Goal: Find specific page/section: Locate a particular part of the current website

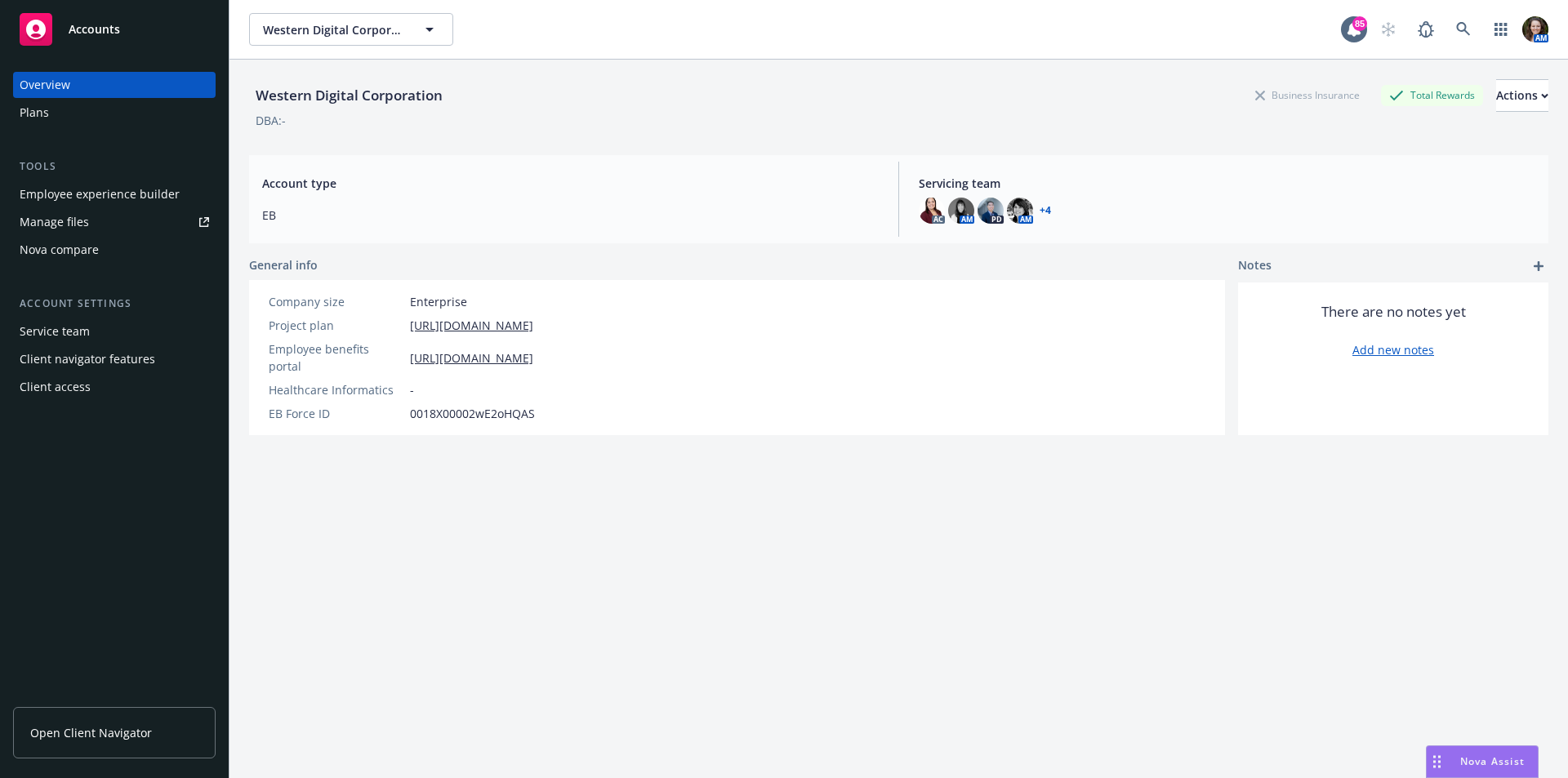
click at [95, 30] on span "Accounts" at bounding box center [94, 29] width 51 height 13
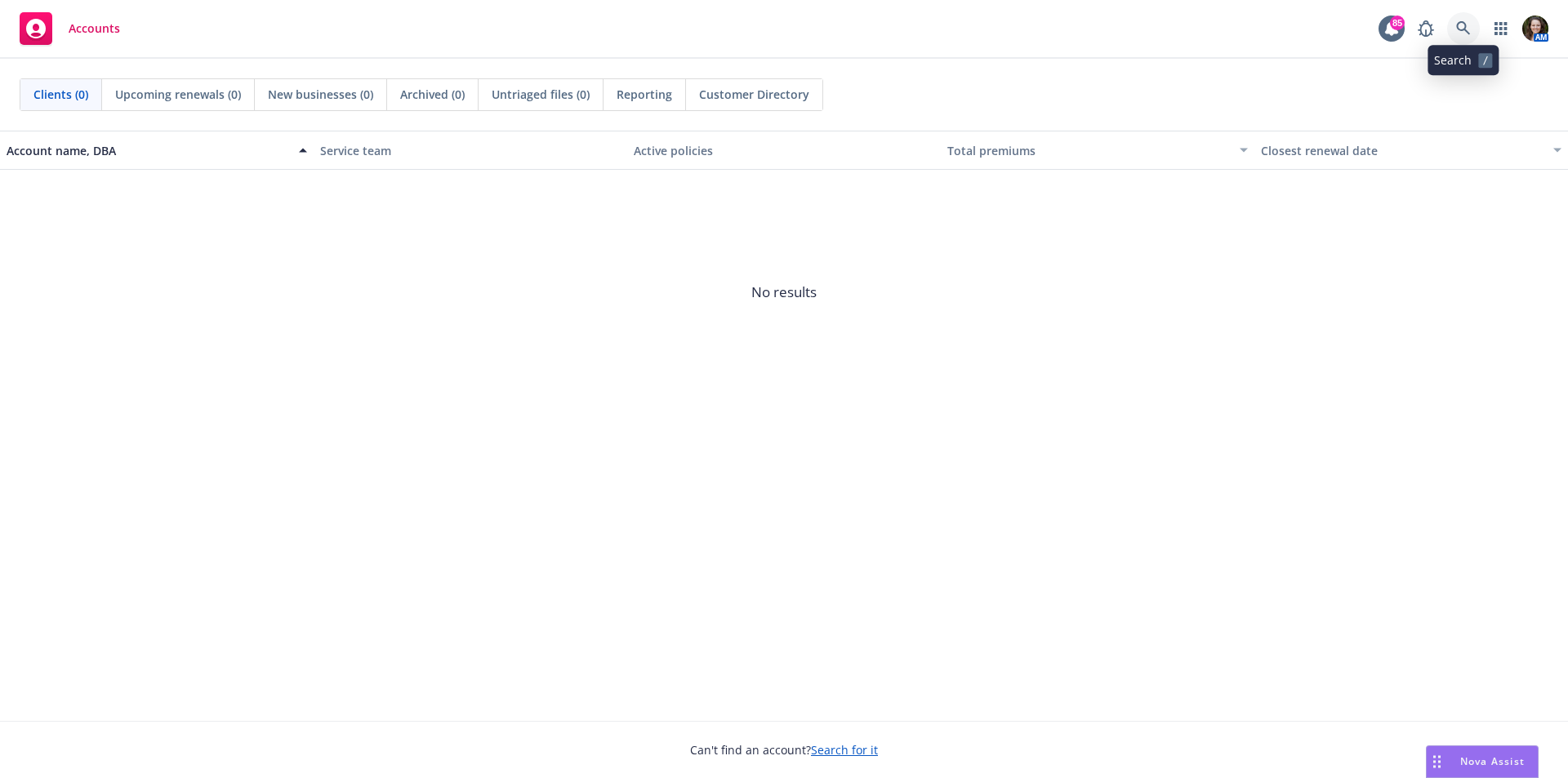
click at [1455, 30] on link at bounding box center [1463, 28] width 33 height 33
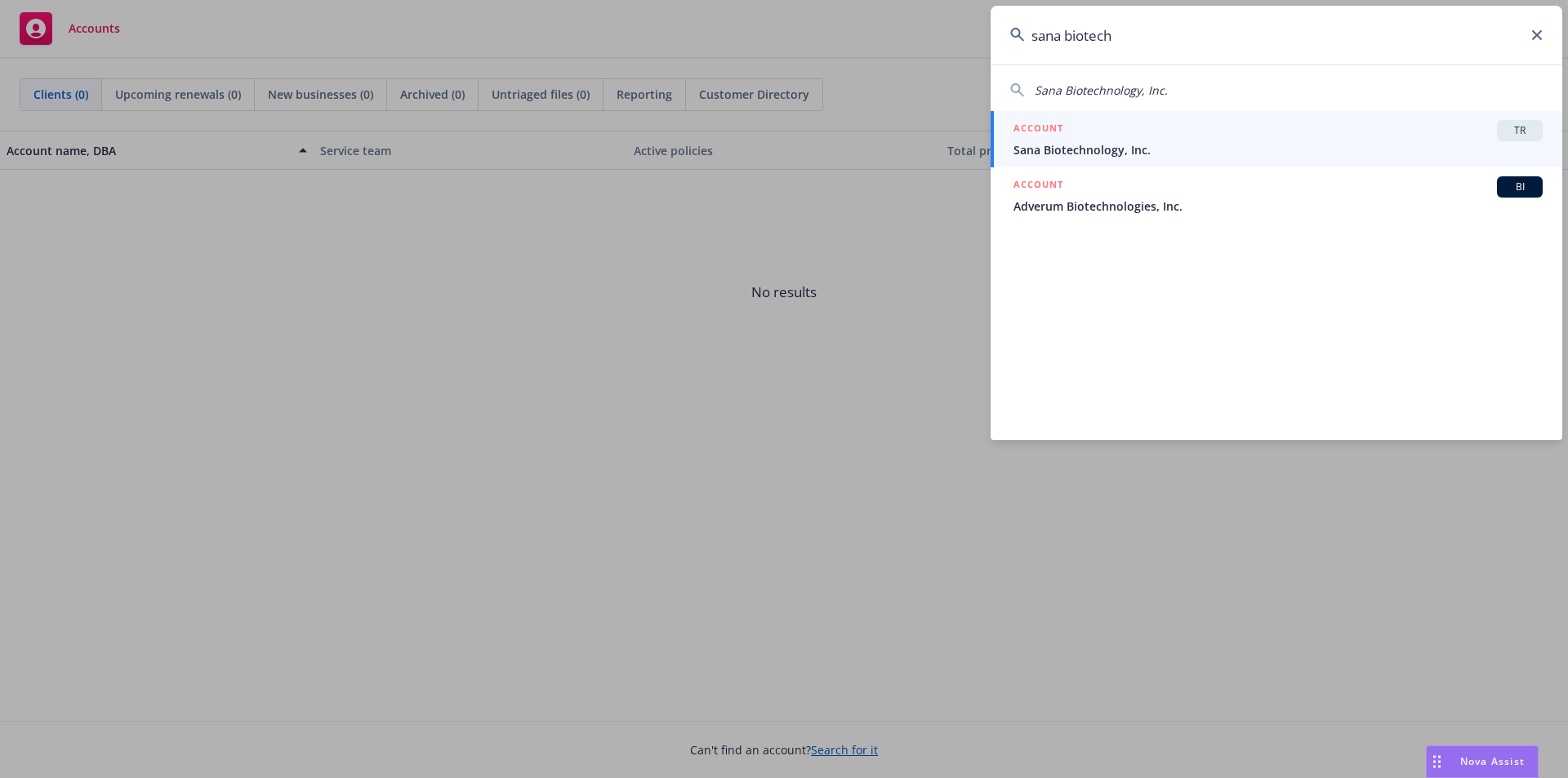
type input "sana biotech"
click at [1407, 142] on span "Sana Biotechnology, Inc." at bounding box center [1278, 149] width 529 height 17
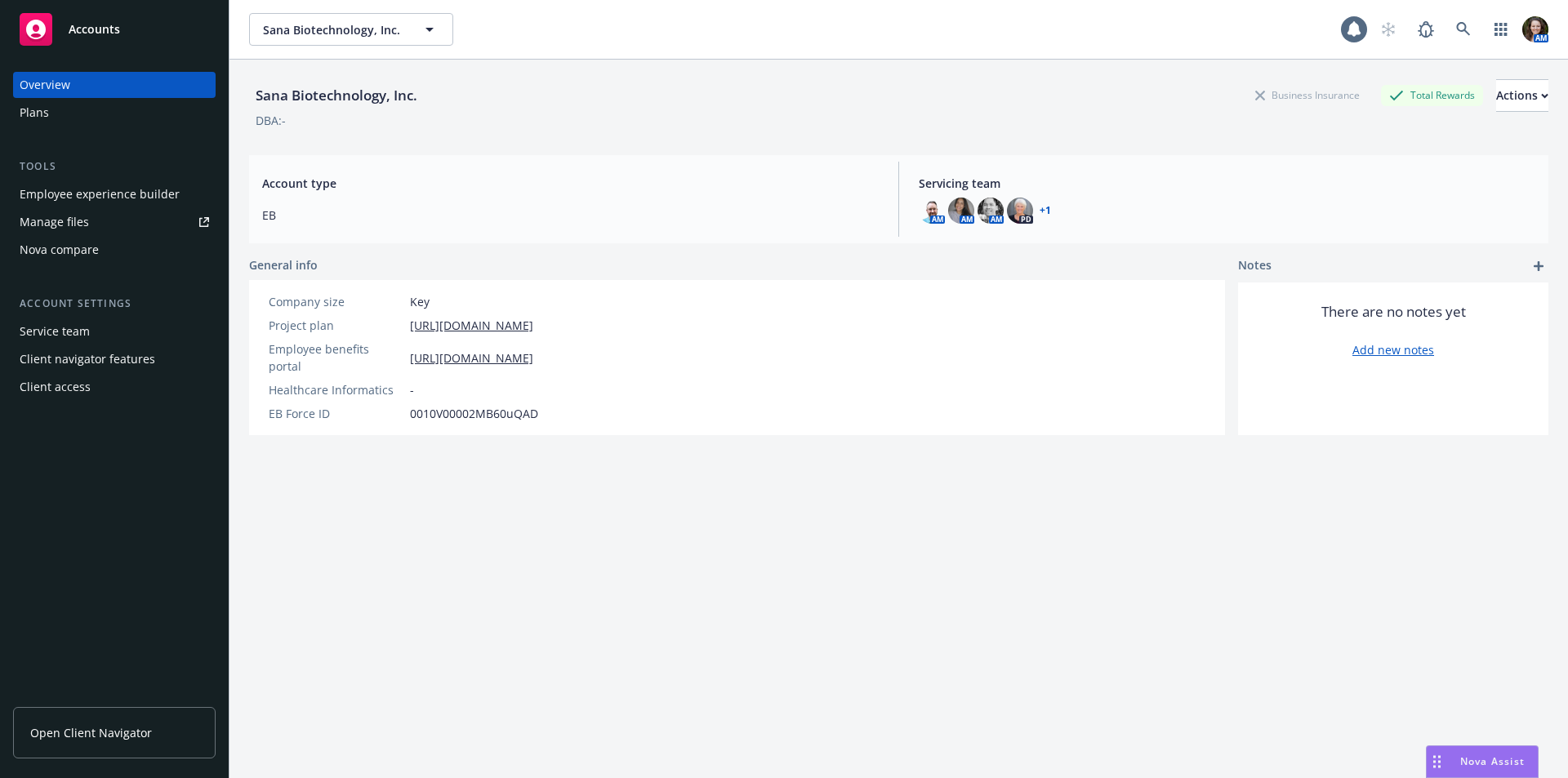
click at [104, 729] on span "Open Client Navigator" at bounding box center [91, 732] width 122 height 17
click at [1455, 18] on link at bounding box center [1463, 29] width 33 height 33
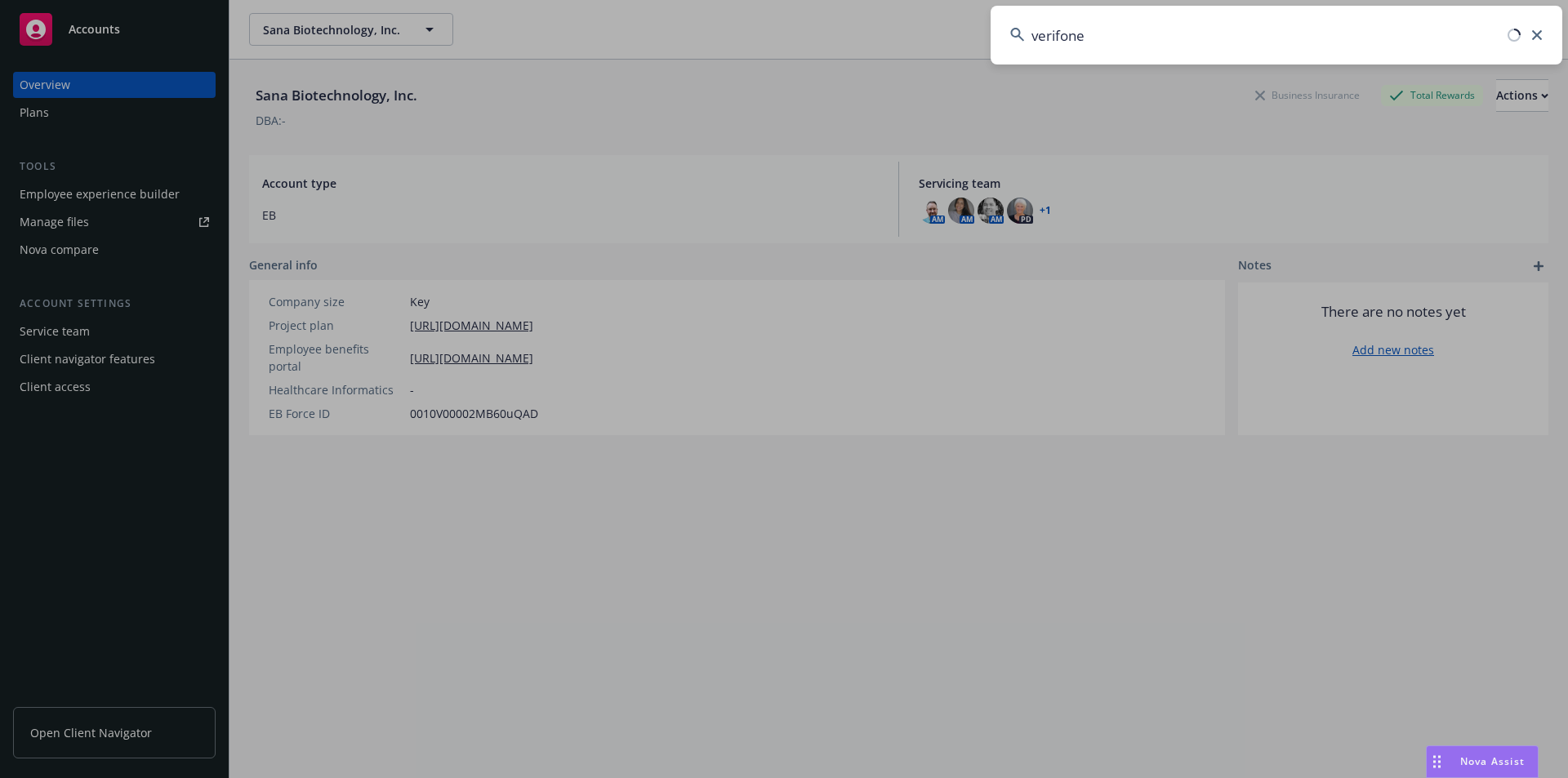
type input "verifone"
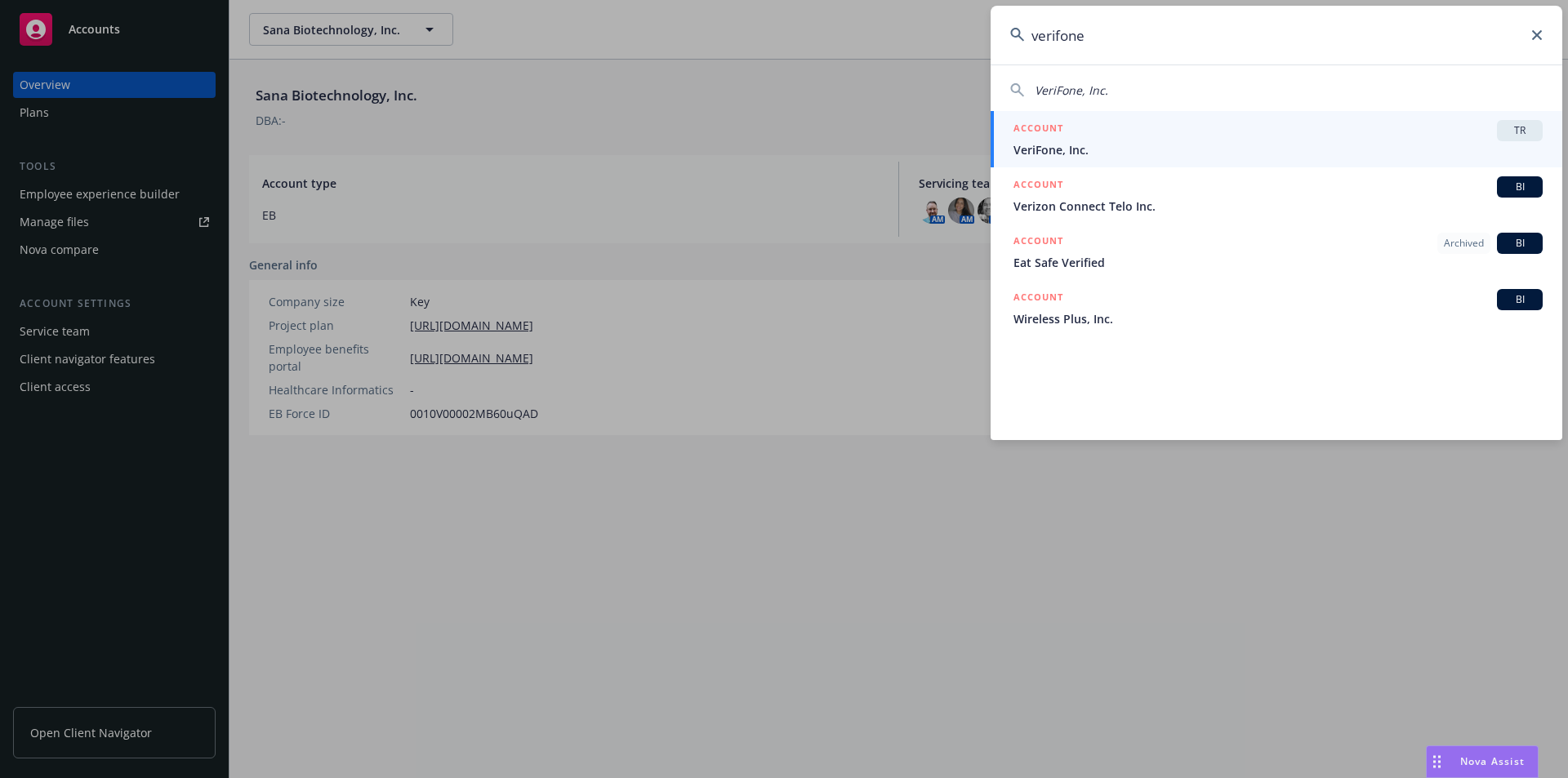
click at [1114, 130] on div "ACCOUNT TR" at bounding box center [1278, 131] width 529 height 21
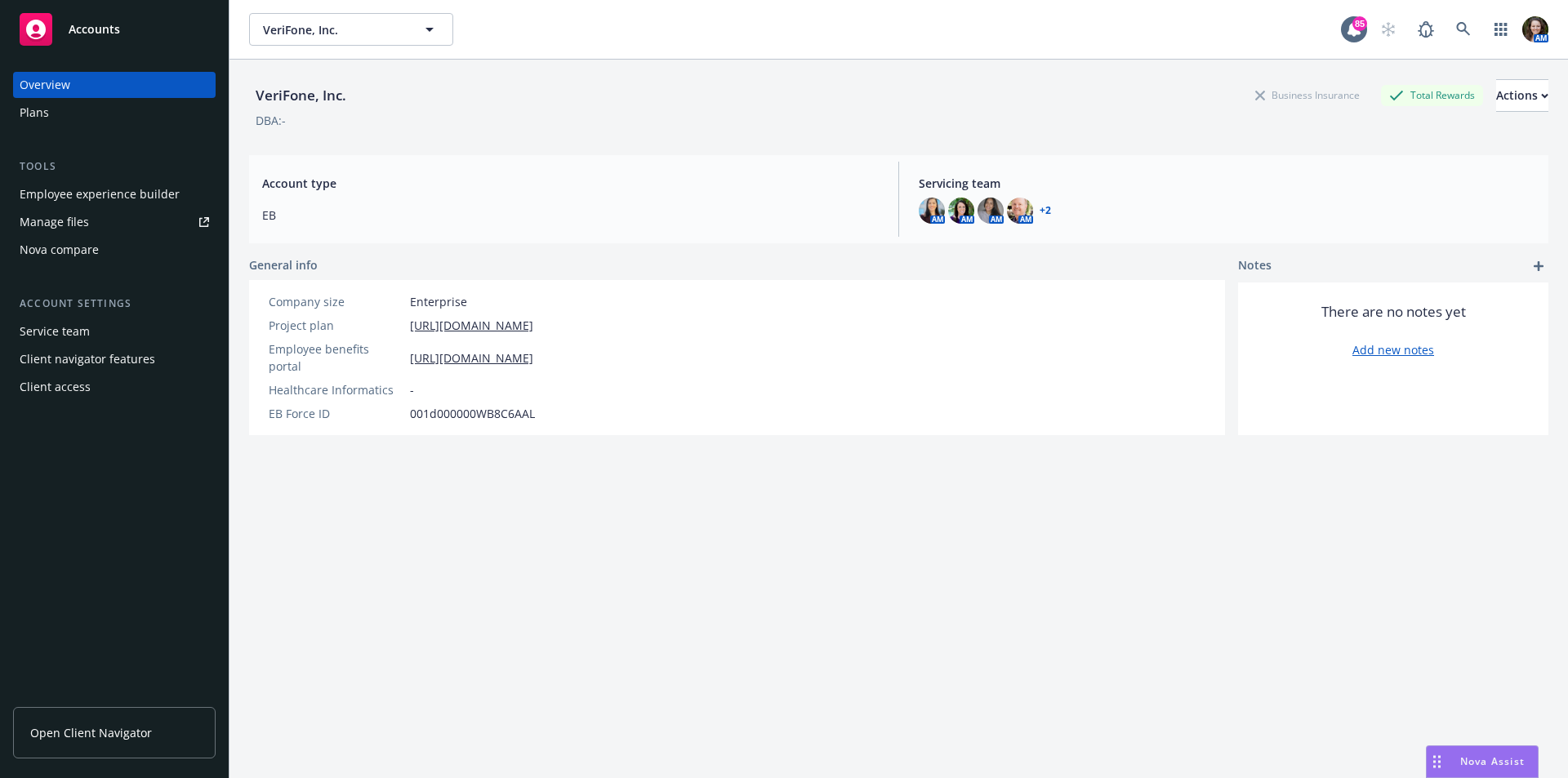
click at [117, 736] on span "Open Client Navigator" at bounding box center [91, 732] width 122 height 17
click at [1459, 23] on link at bounding box center [1463, 29] width 33 height 33
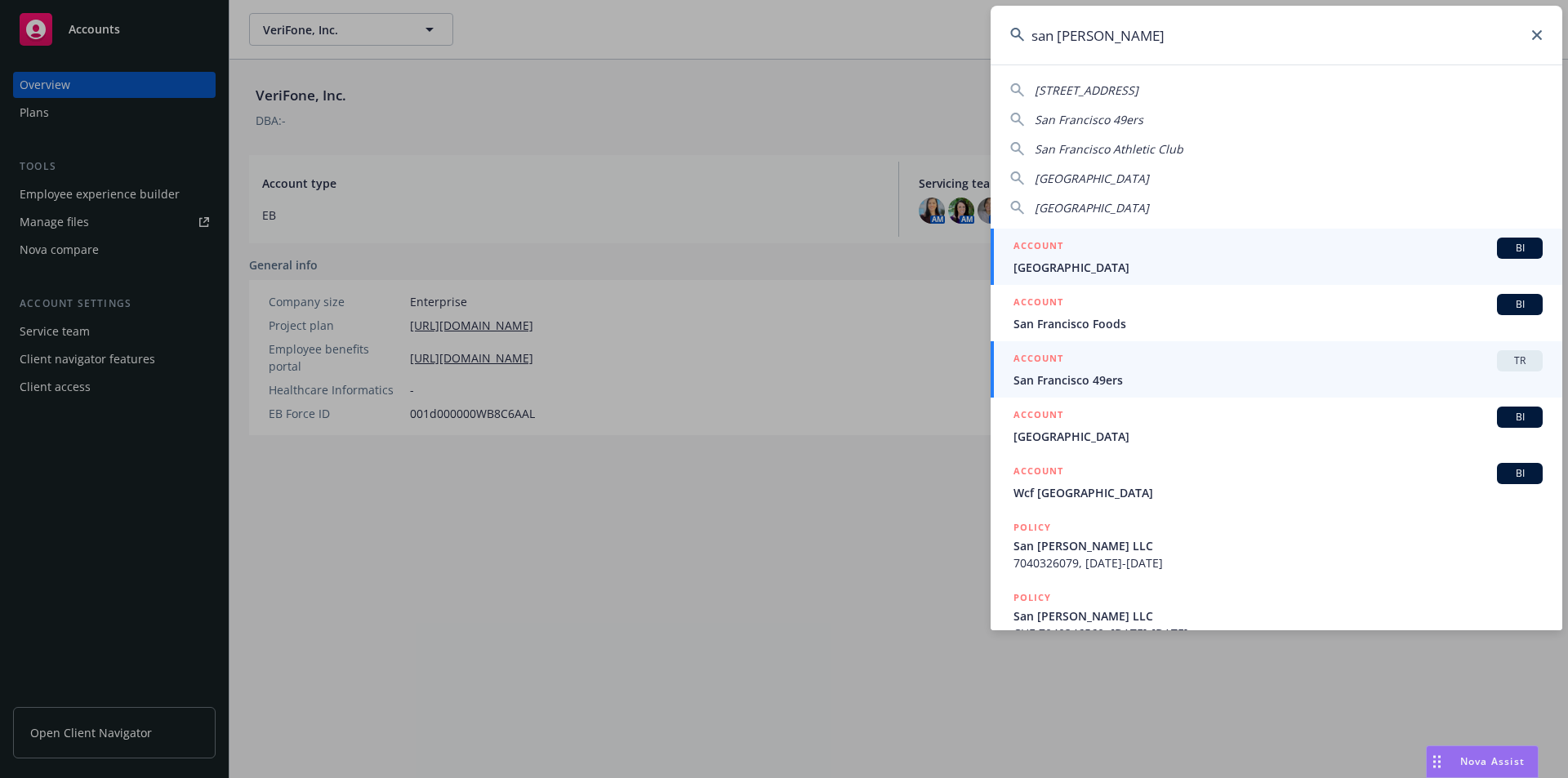
type input "san fran"
click at [1114, 370] on div "ACCOUNT TR" at bounding box center [1278, 361] width 529 height 21
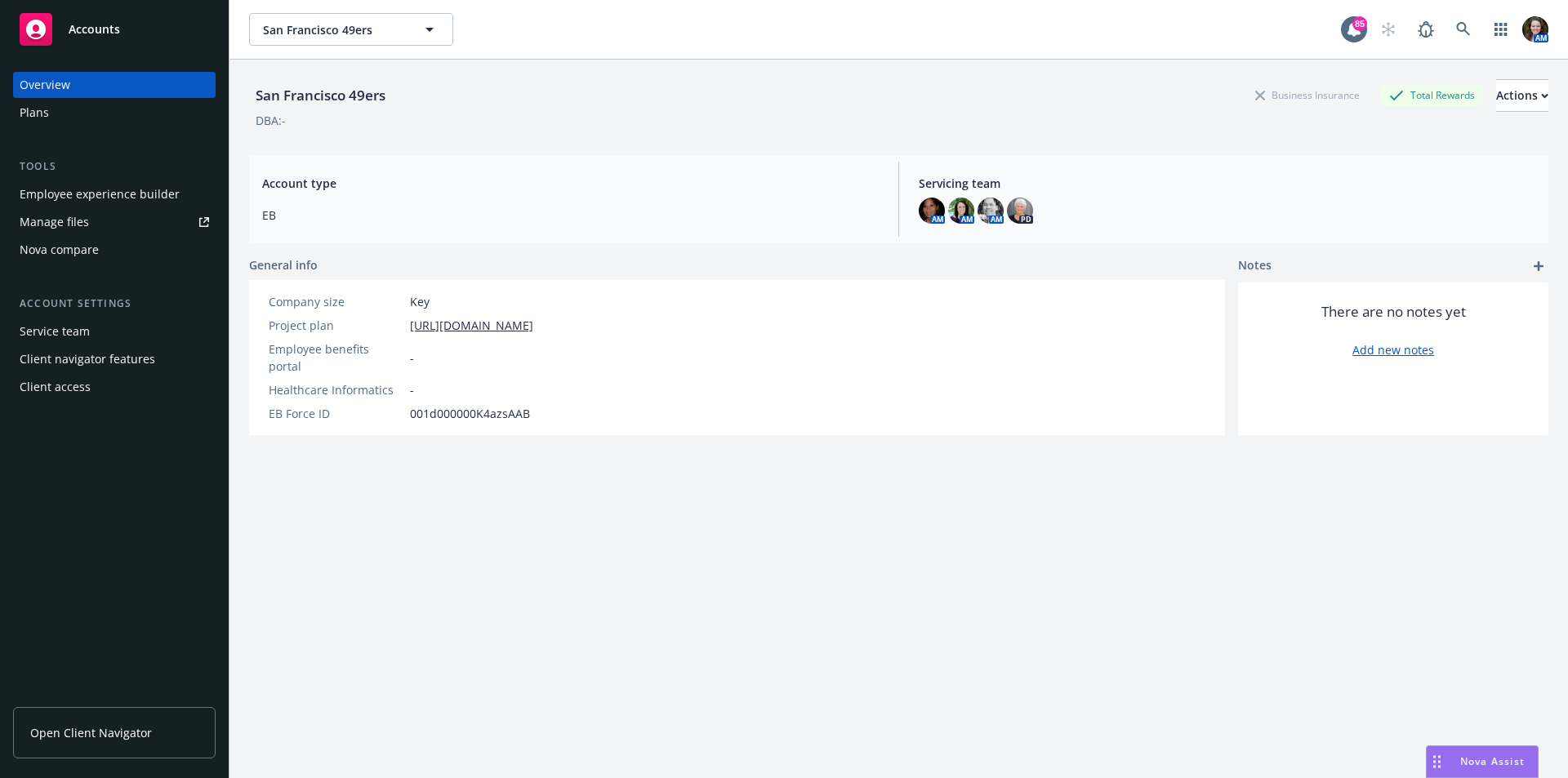
click at [147, 743] on link "Open Client Navigator" at bounding box center [114, 733] width 202 height 51
click at [1456, 29] on icon at bounding box center [1463, 29] width 15 height 15
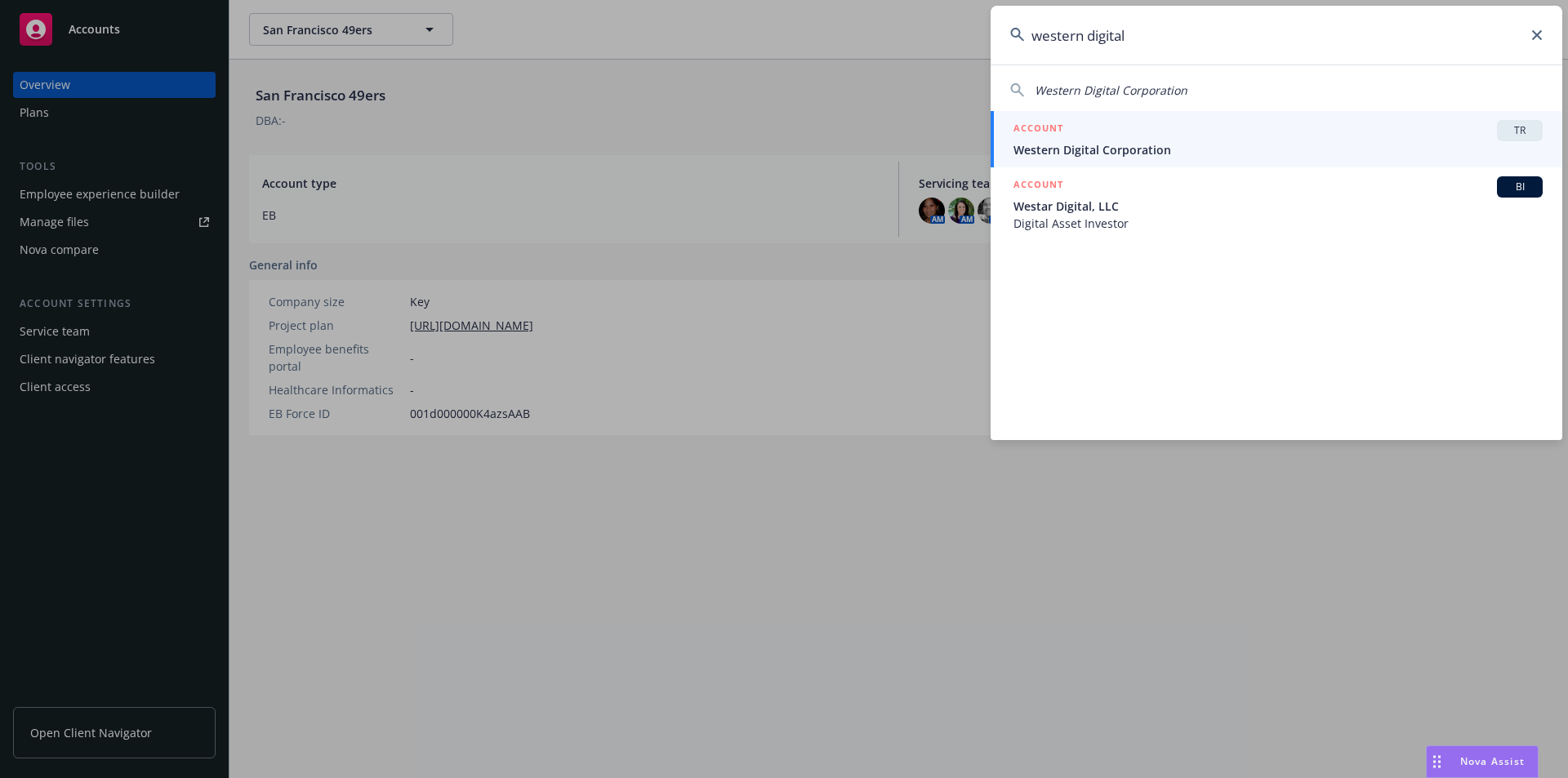
type input "western digital"
click at [1189, 141] on span "Western Digital Corporation" at bounding box center [1278, 149] width 529 height 17
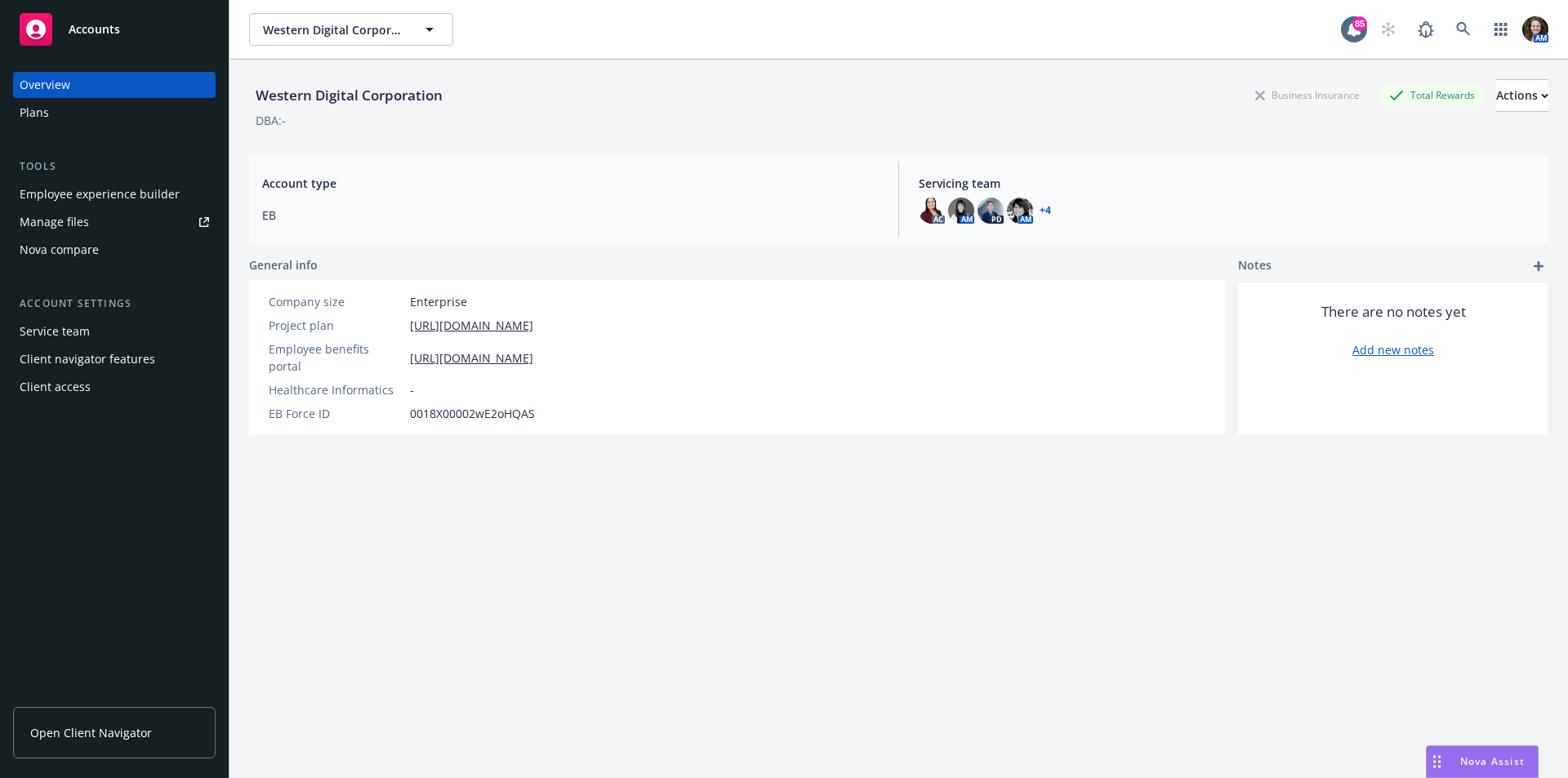
click at [96, 742] on link "Open Client Navigator" at bounding box center [114, 733] width 202 height 51
click at [1457, 19] on link at bounding box center [1463, 29] width 33 height 33
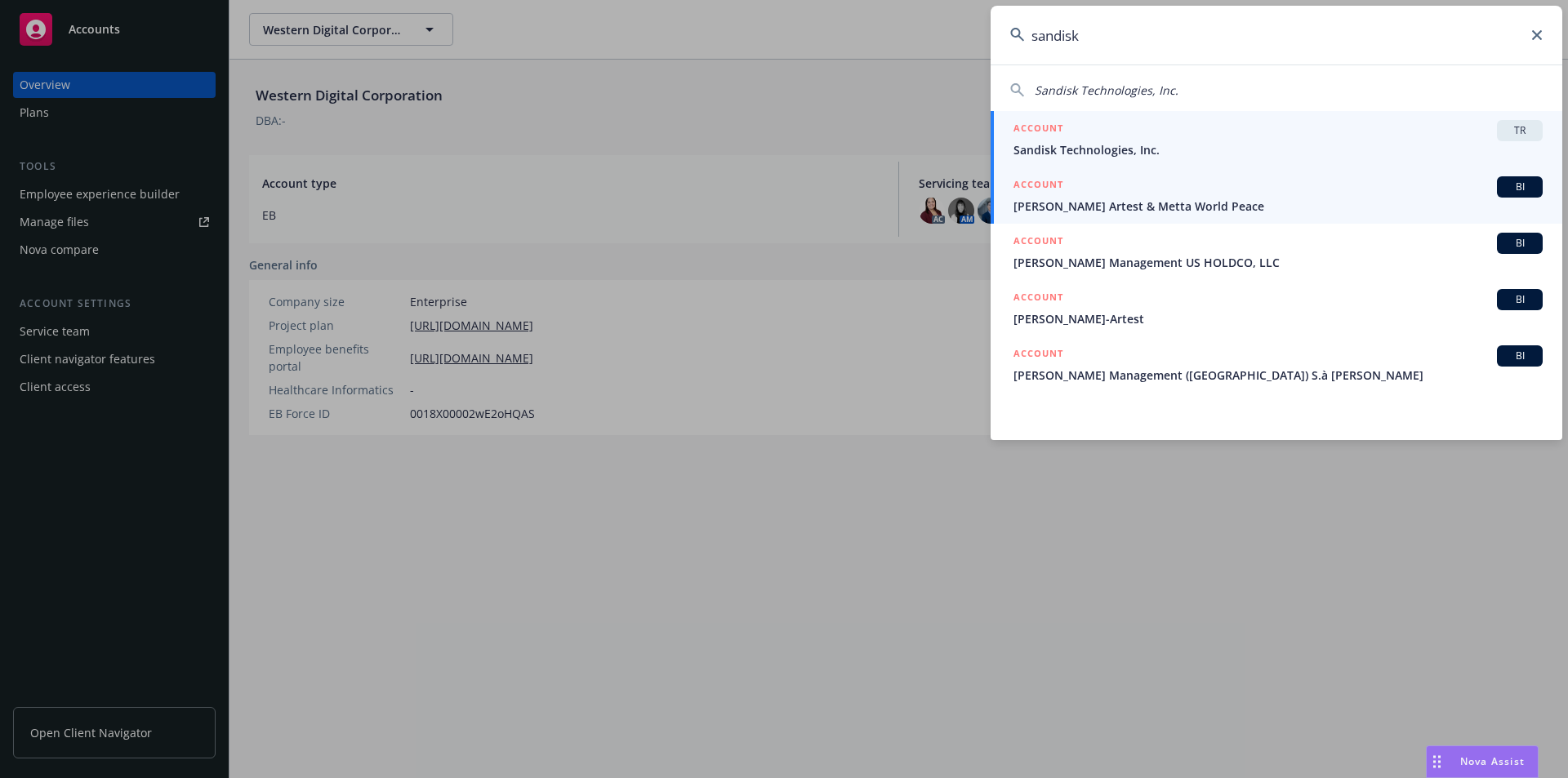
type input "sandisk"
click at [1245, 133] on div "ACCOUNT TR" at bounding box center [1278, 131] width 529 height 21
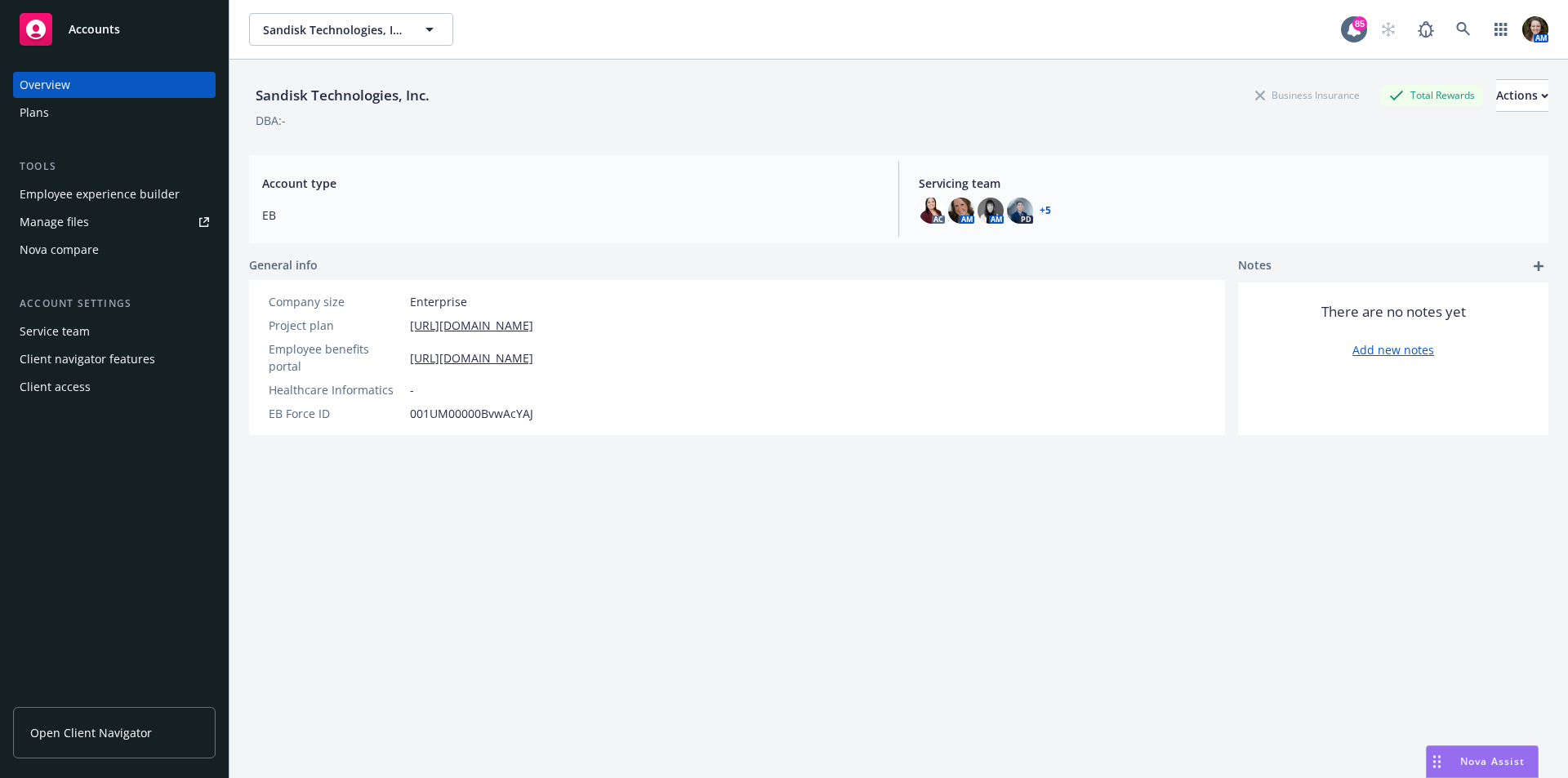
click at [97, 729] on span "Open Client Navigator" at bounding box center [91, 732] width 122 height 17
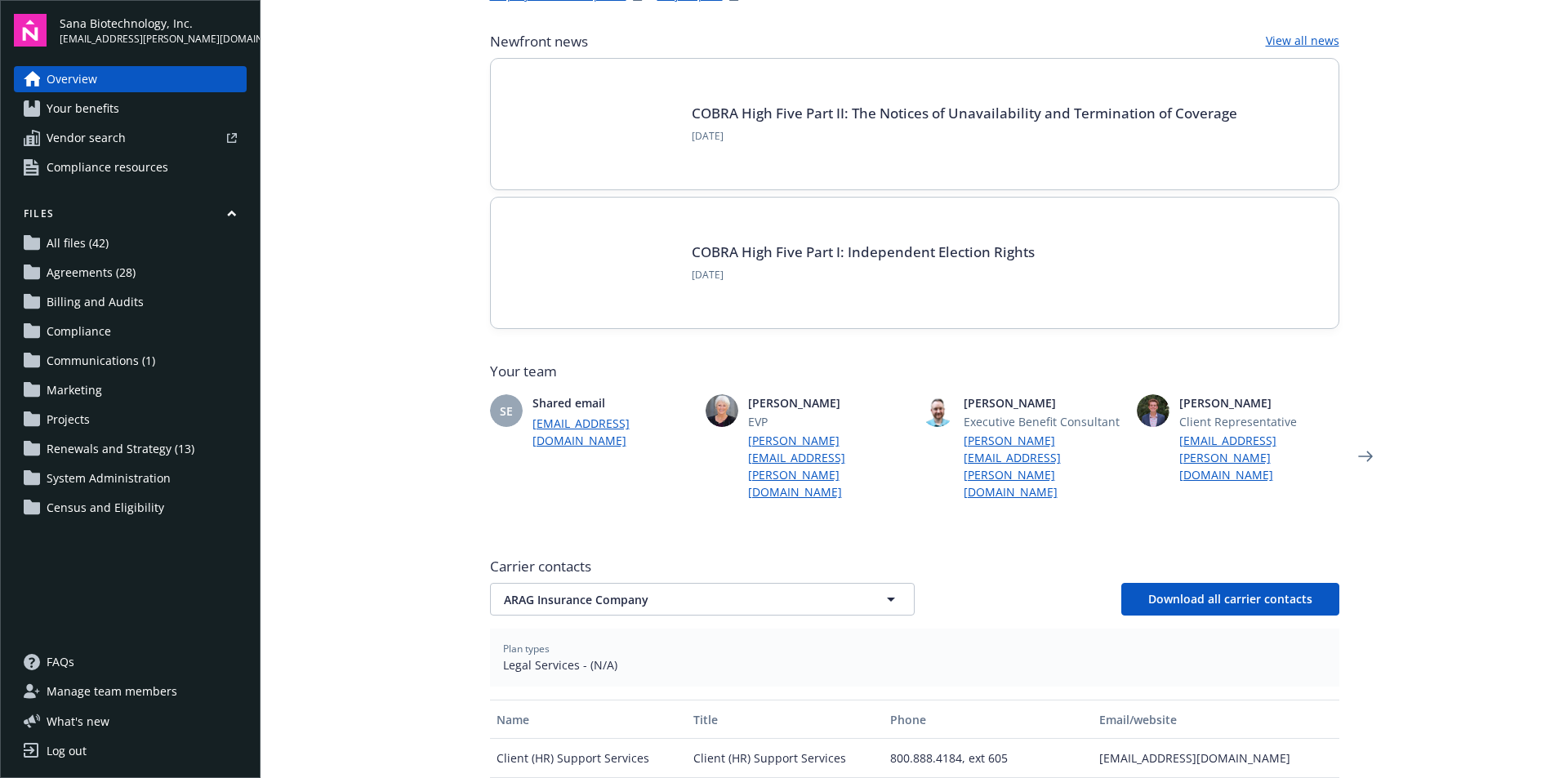
scroll to position [327, 0]
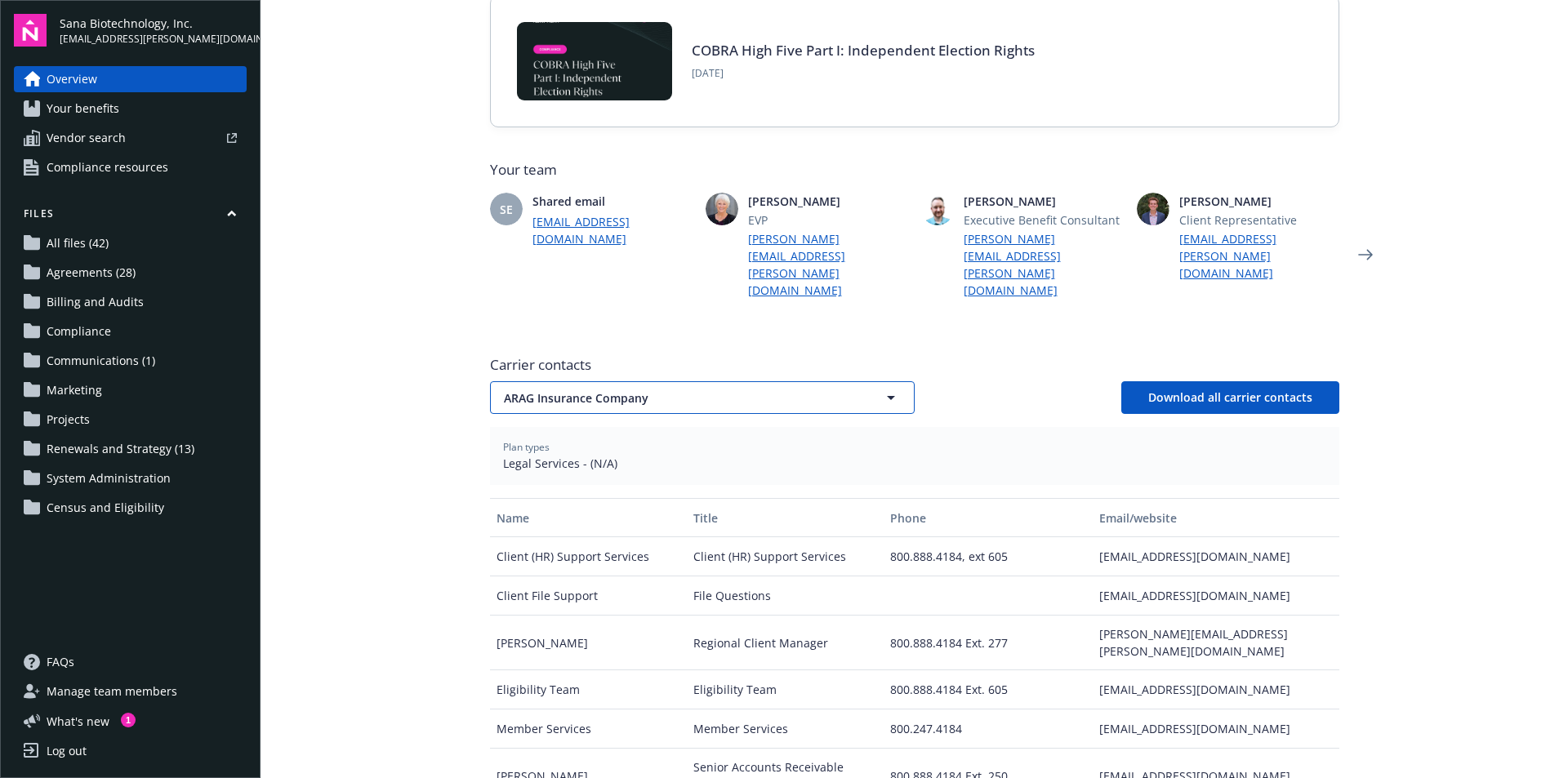
click at [682, 389] on span "ARAG Insurance Company" at bounding box center [674, 397] width 340 height 17
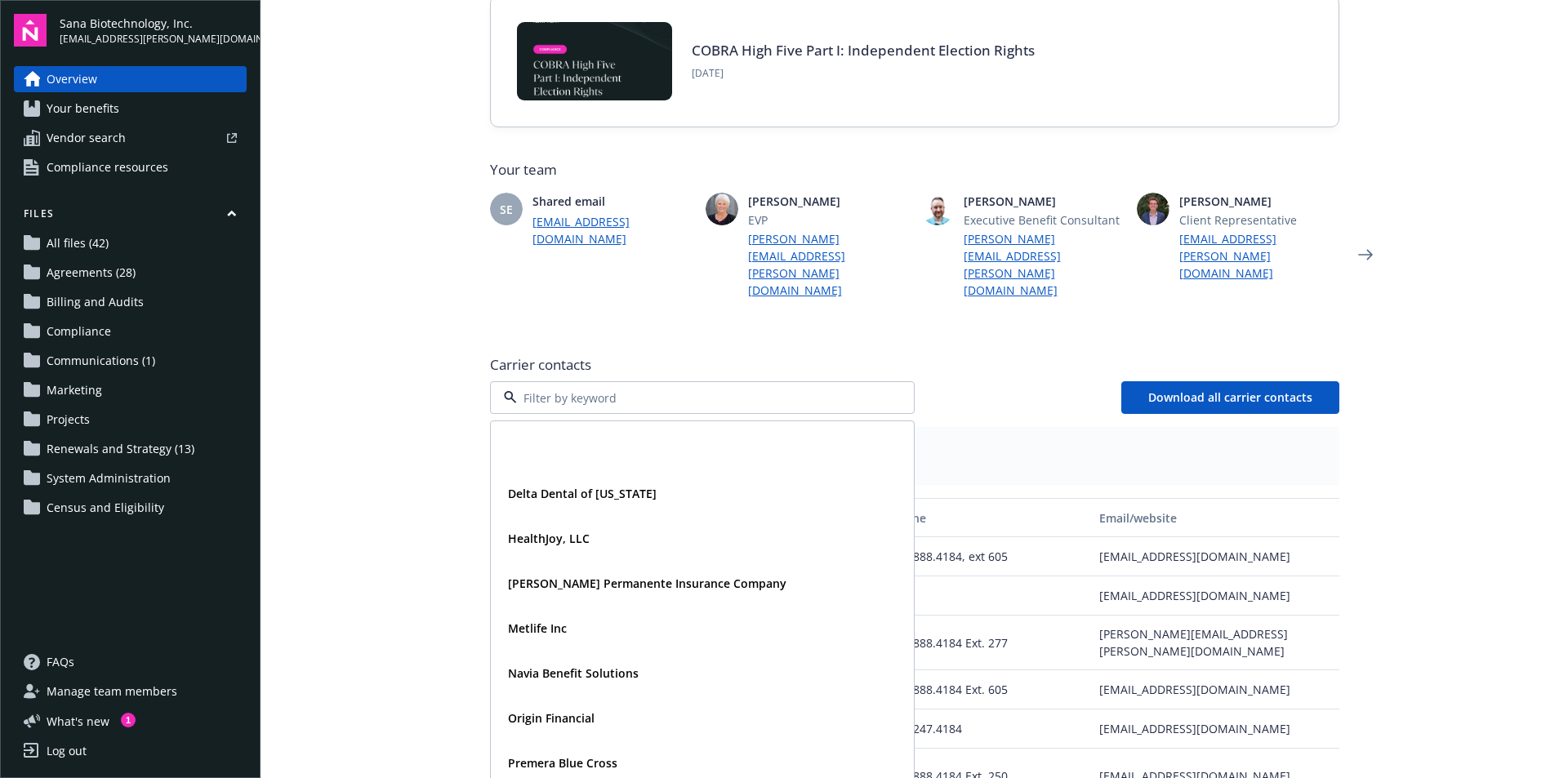
scroll to position [221, 0]
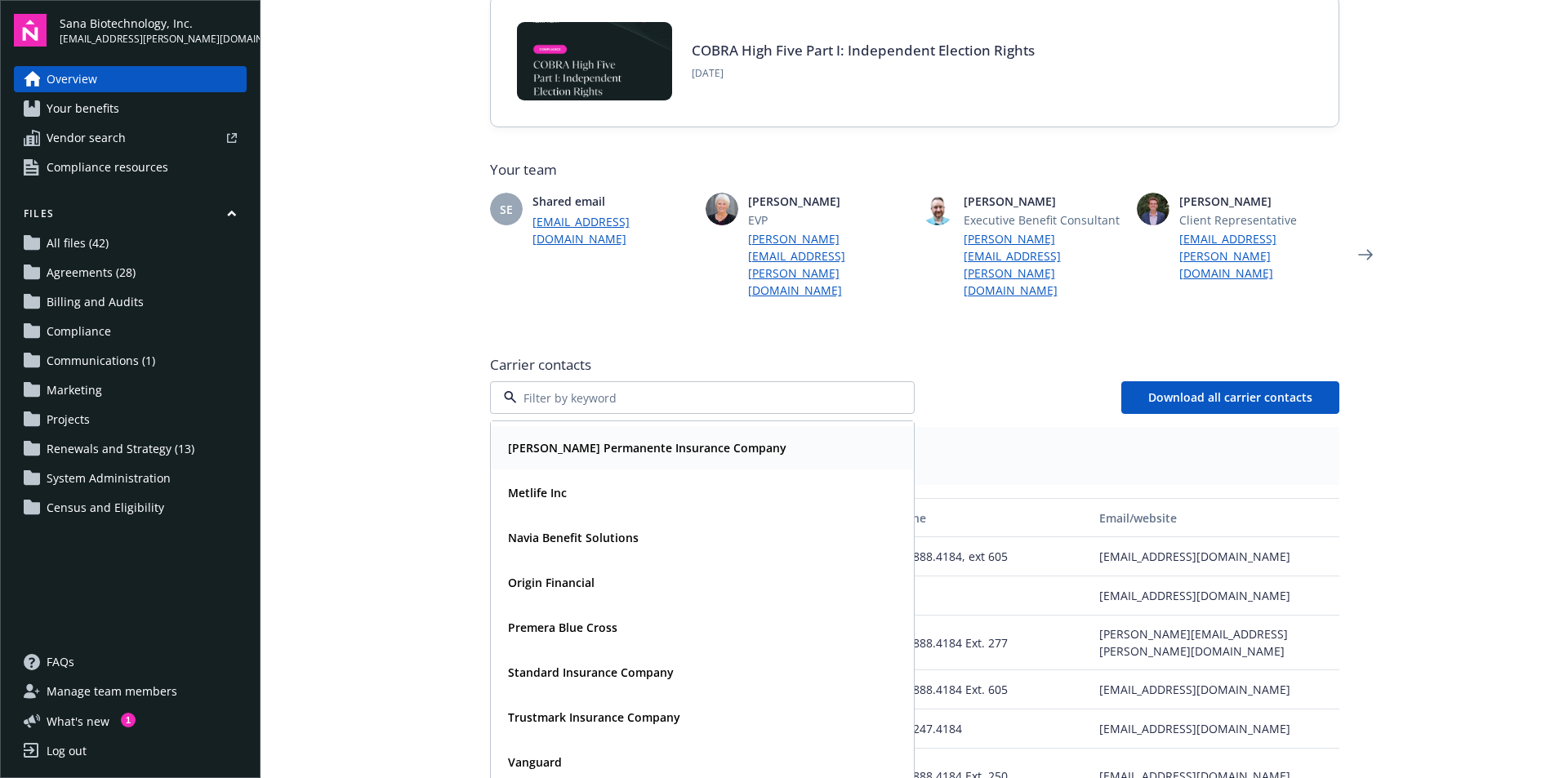
click at [586, 441] on strong "Kaiser Permanente Insurance Company" at bounding box center [646, 449] width 278 height 16
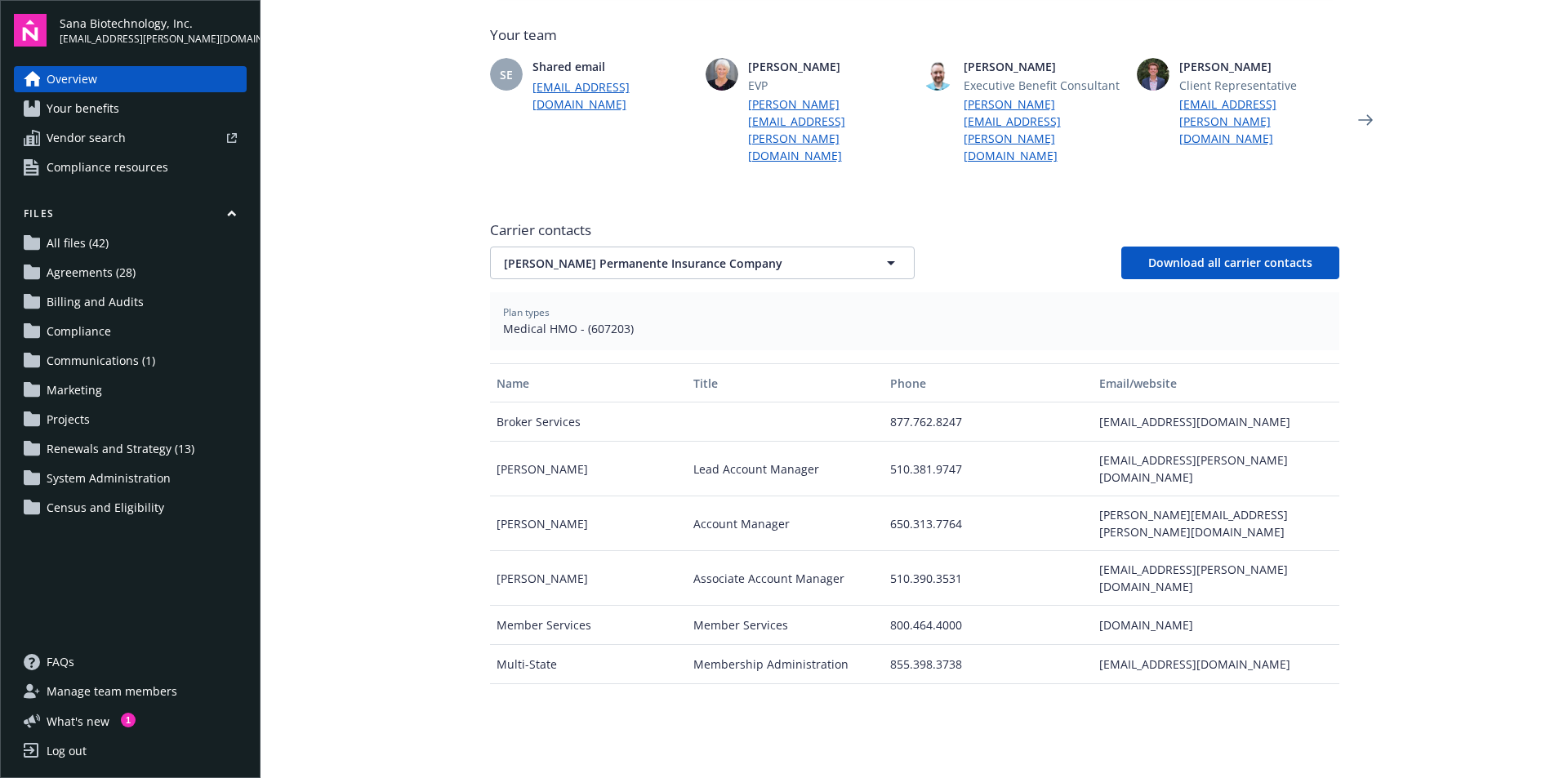
scroll to position [490, 0]
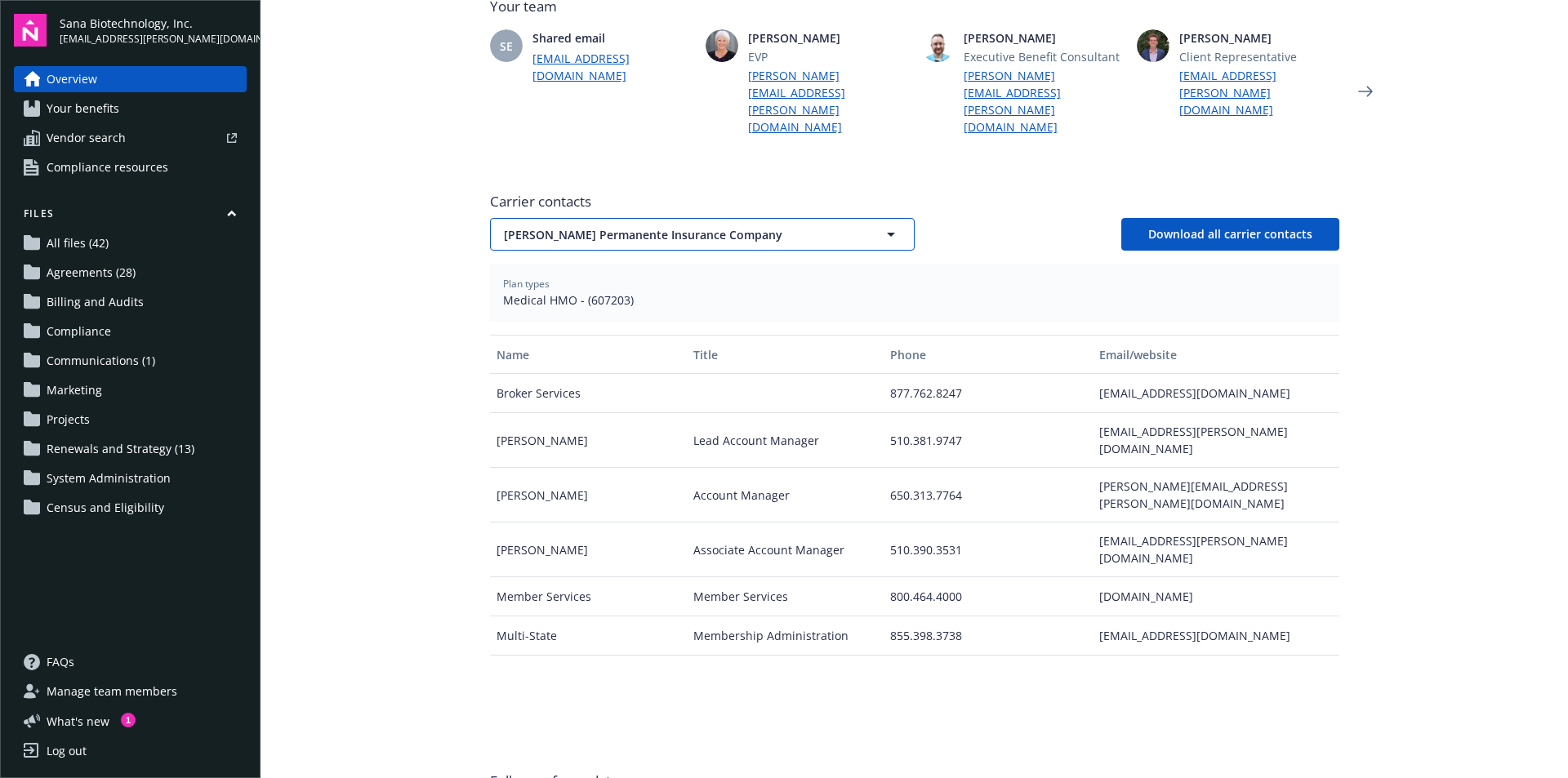
click at [686, 226] on span "[PERSON_NAME] Permanente Insurance Company" at bounding box center [674, 234] width 340 height 17
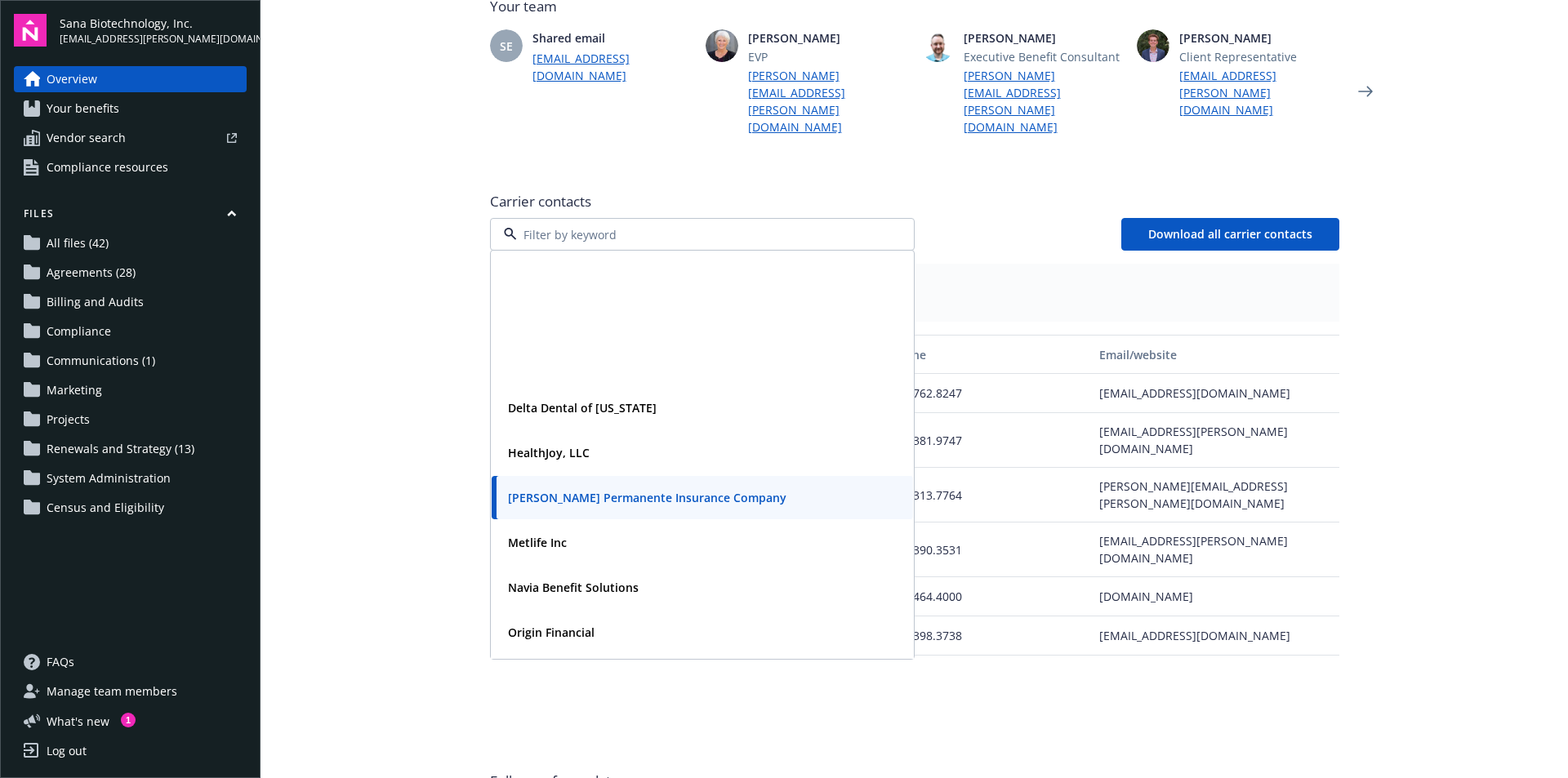
scroll to position [221, 0]
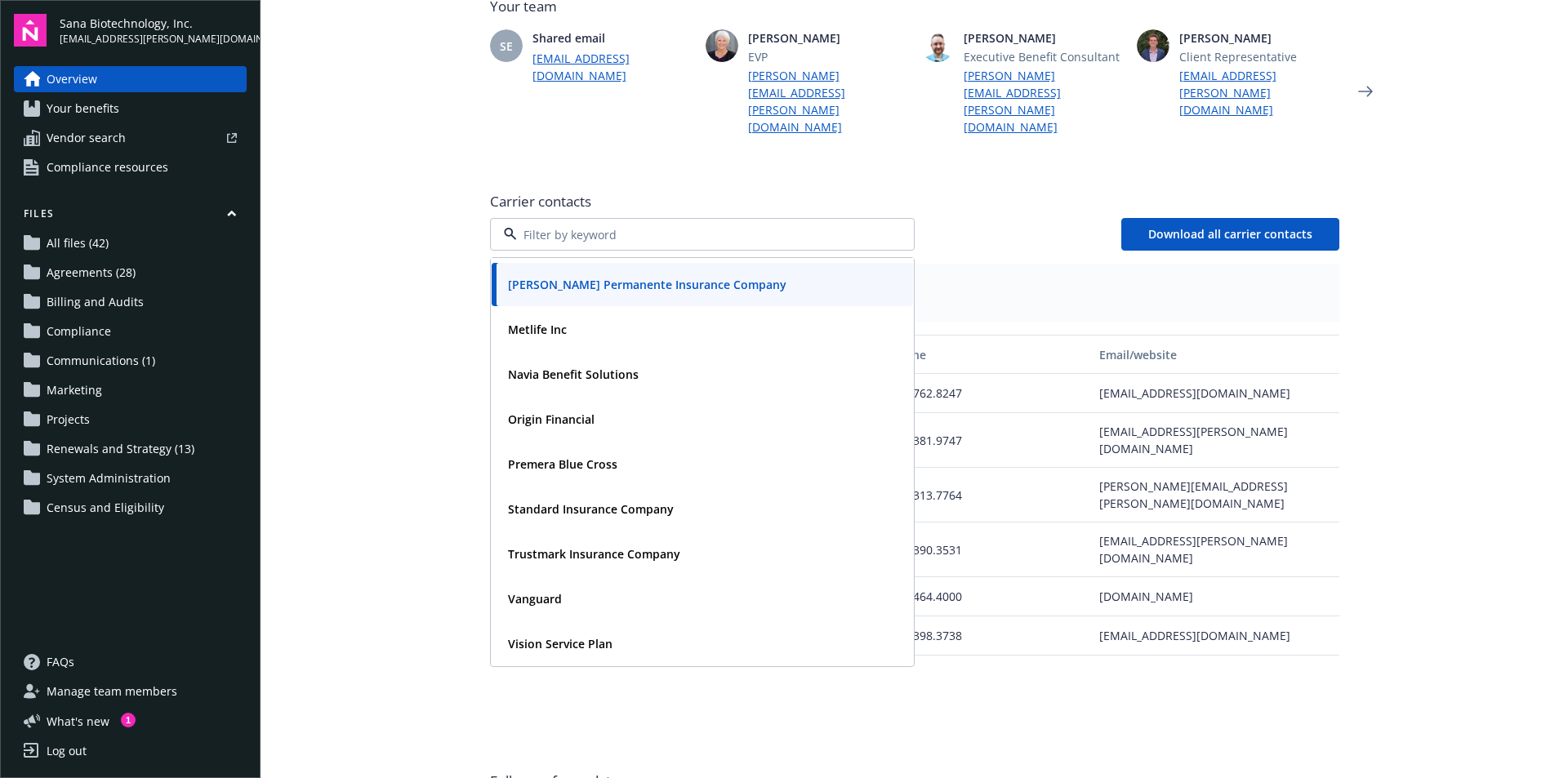
click at [1044, 218] on div "Delta Dental of Washington HealthJoy, LLC Kaiser Permanente Insurance Company M…" at bounding box center [915, 234] width 849 height 33
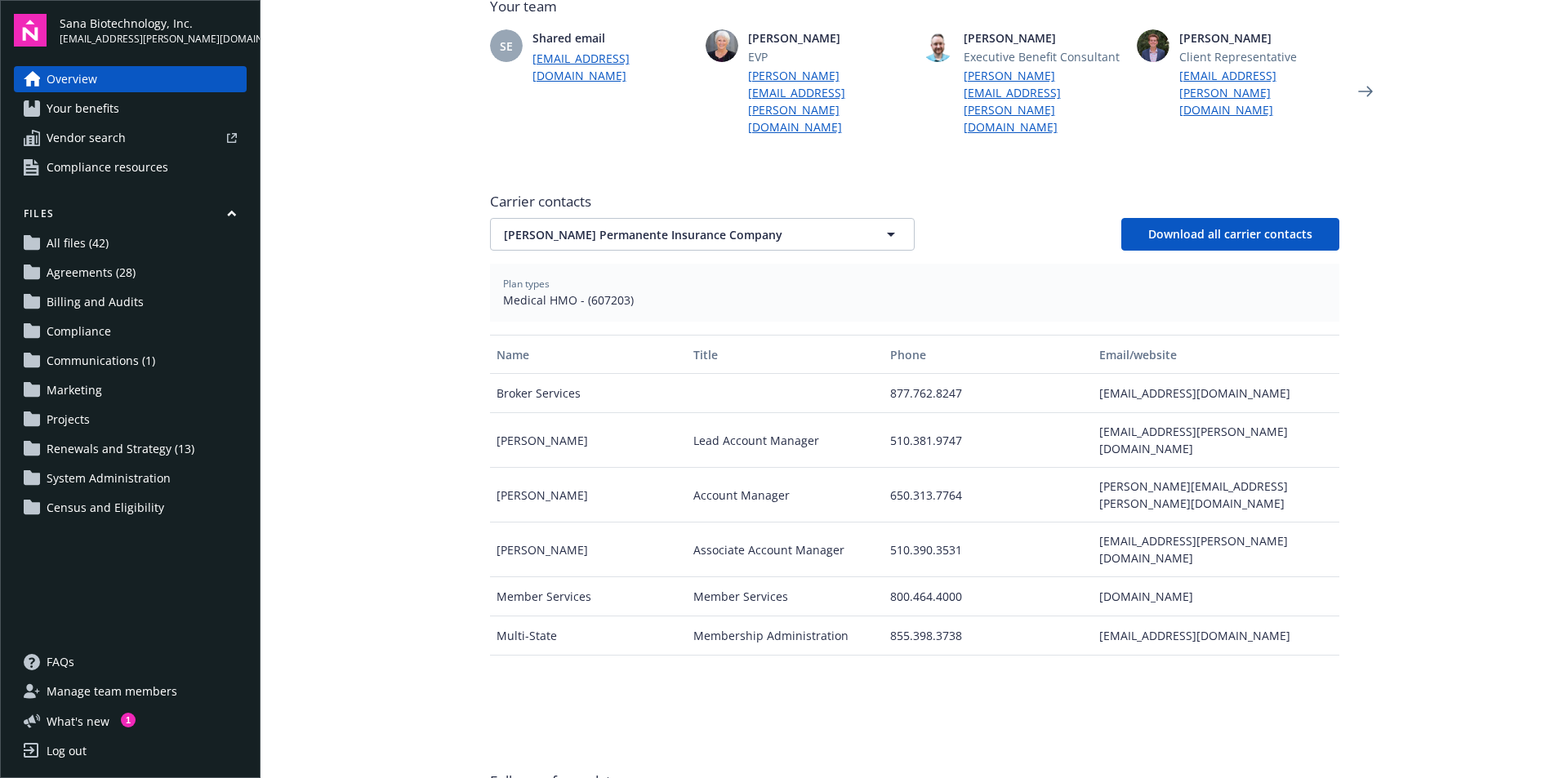
drag, startPoint x: 899, startPoint y: 687, endPoint x: 880, endPoint y: 678, distance: 21.0
click at [900, 687] on div "Name Title Phone Email/website Broker Services 877.762.8247 ca.kp.ebs@kp.org Cr…" at bounding box center [915, 537] width 849 height 404
drag, startPoint x: 386, startPoint y: 396, endPoint x: 978, endPoint y: 221, distance: 617.3
click at [387, 394] on main "Welcome to Navigator Employee benefits portal Project plan Newfront news View a…" at bounding box center [914, 389] width 1308 height 778
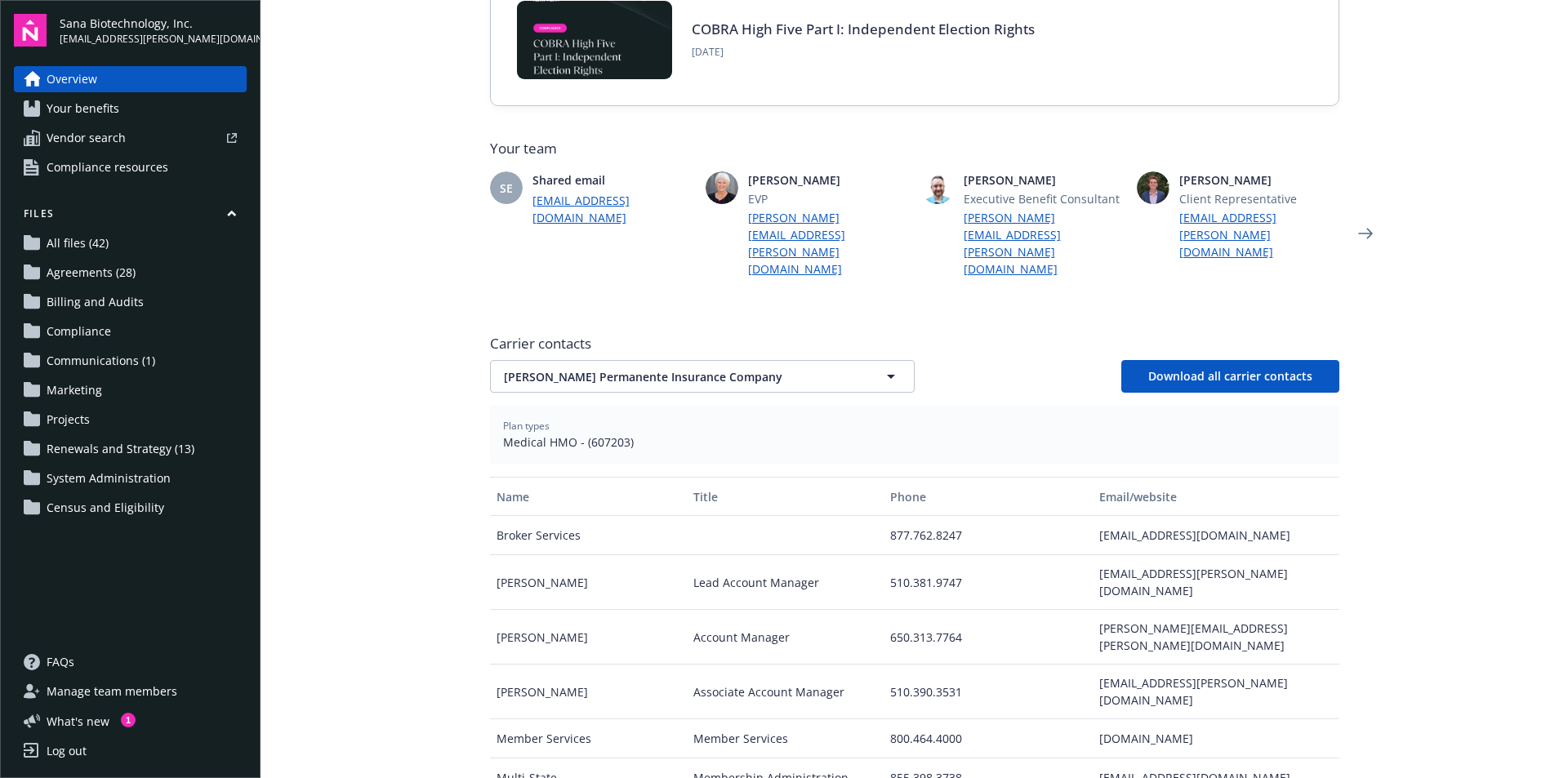
scroll to position [81, 0]
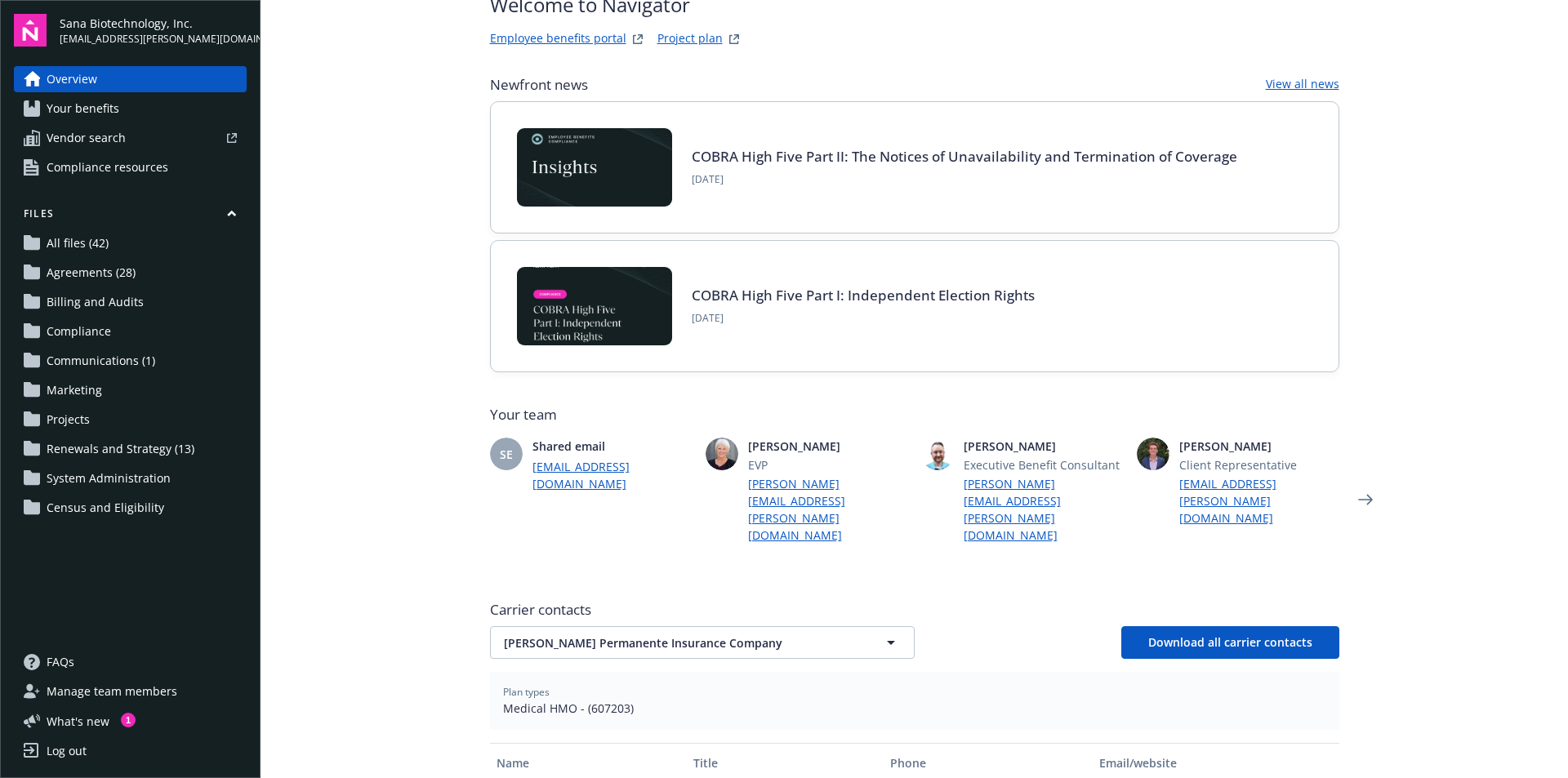
drag, startPoint x: 1477, startPoint y: 361, endPoint x: 1468, endPoint y: 364, distance: 9.5
click at [1476, 361] on main "Welcome to Navigator Employee benefits portal Project plan Newfront news View a…" at bounding box center [914, 389] width 1308 height 778
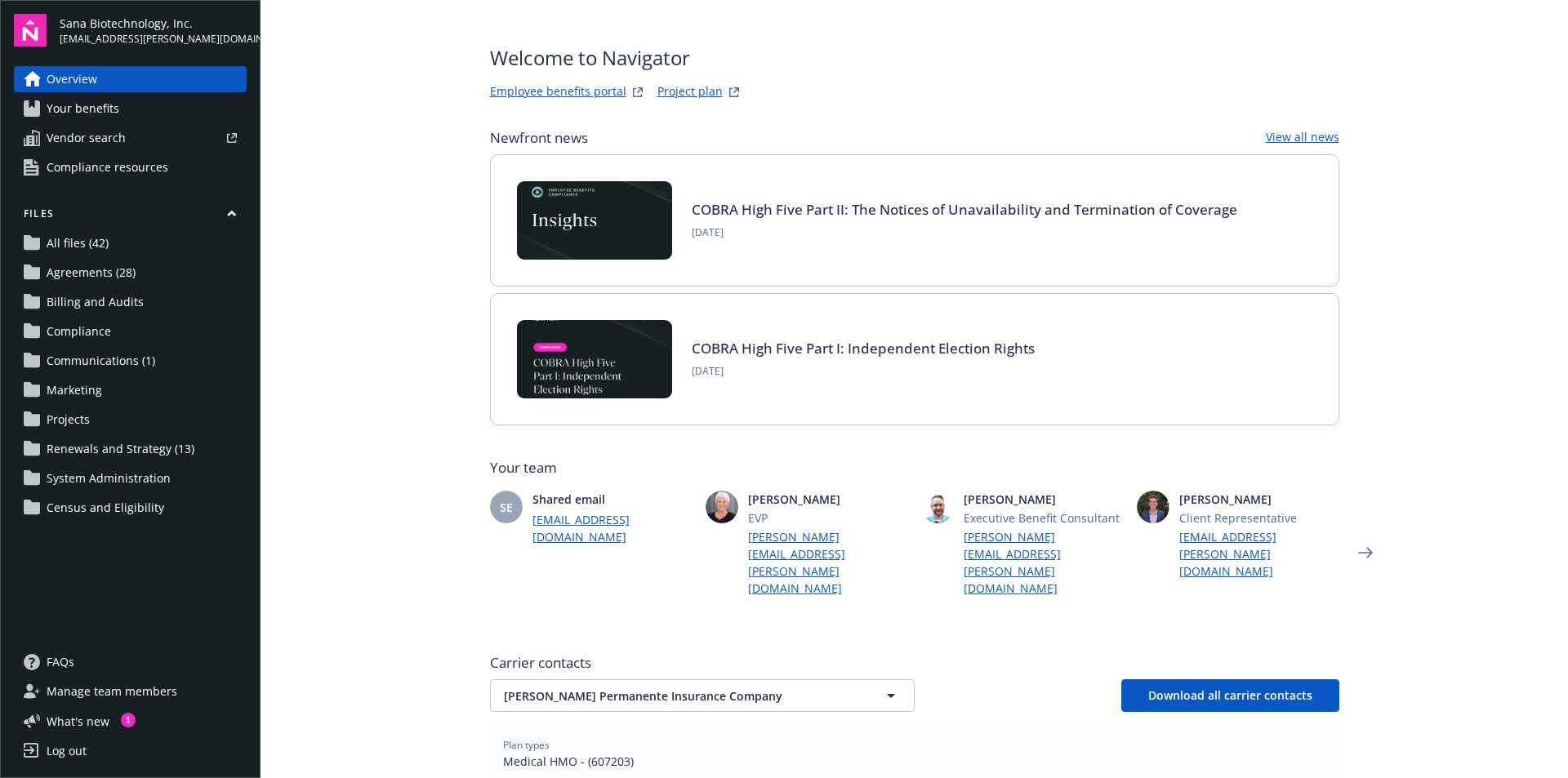
scroll to position [0, 0]
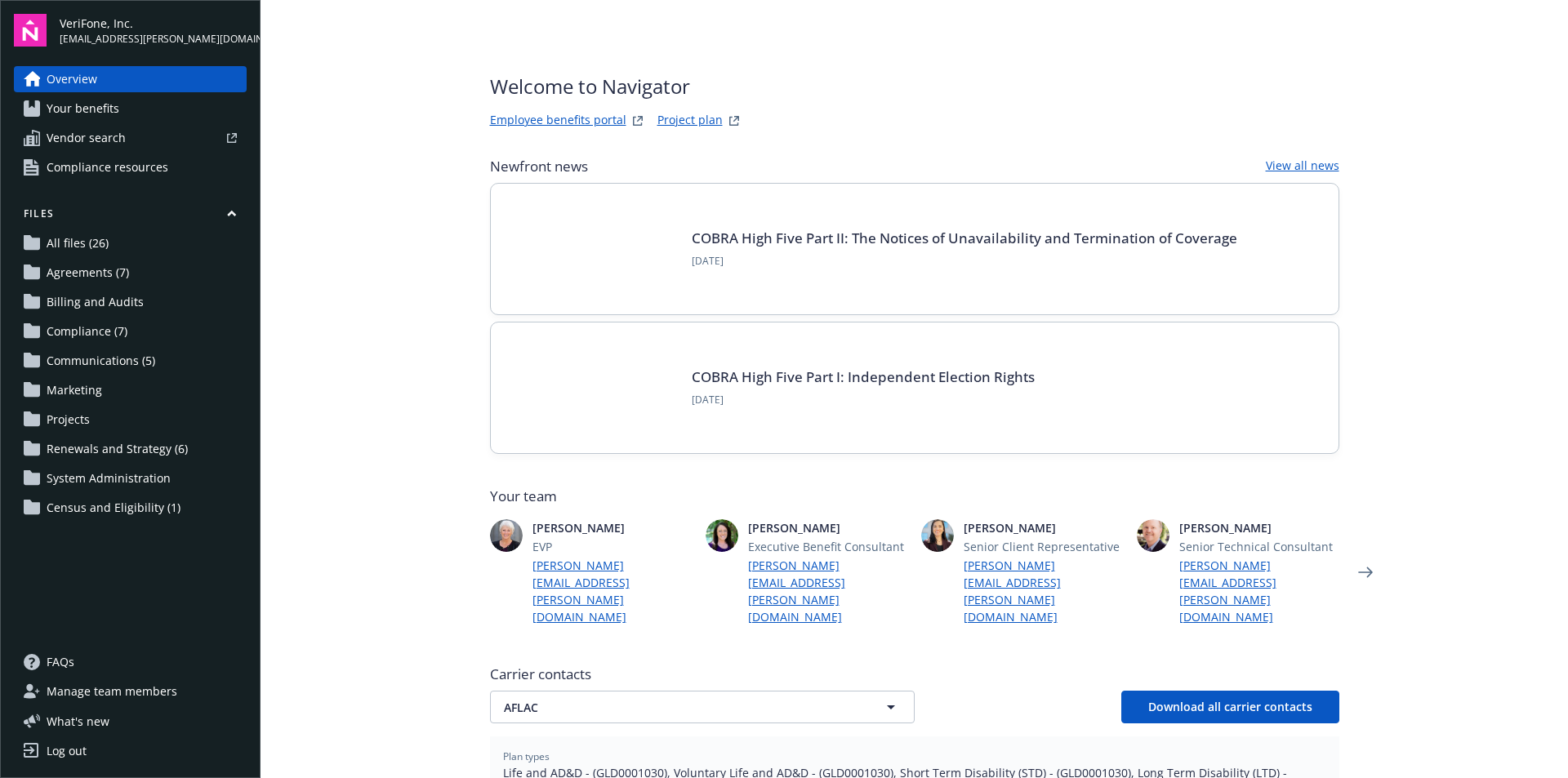
scroll to position [327, 0]
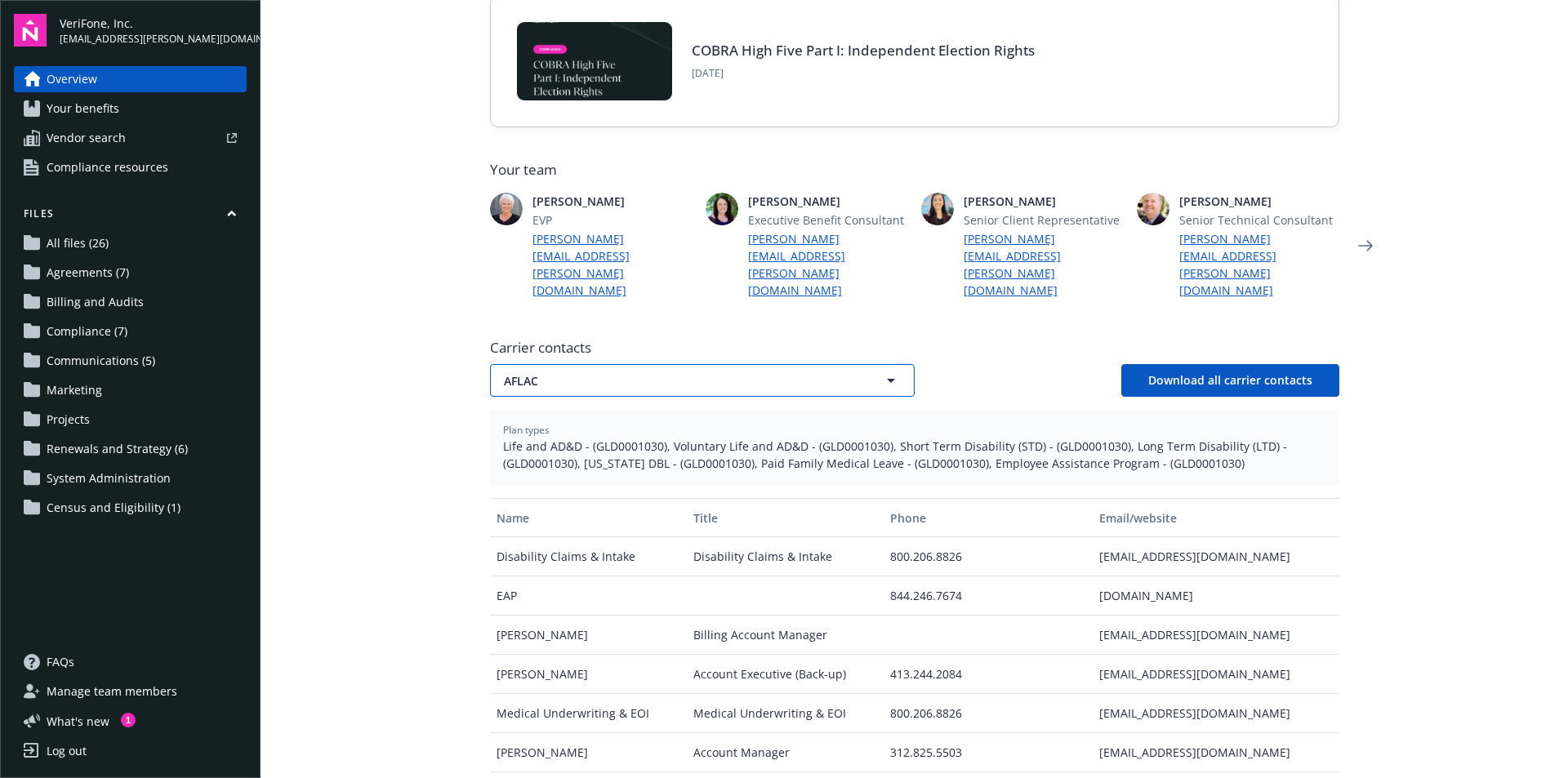
click at [611, 364] on button "AFLAC" at bounding box center [702, 380] width 425 height 33
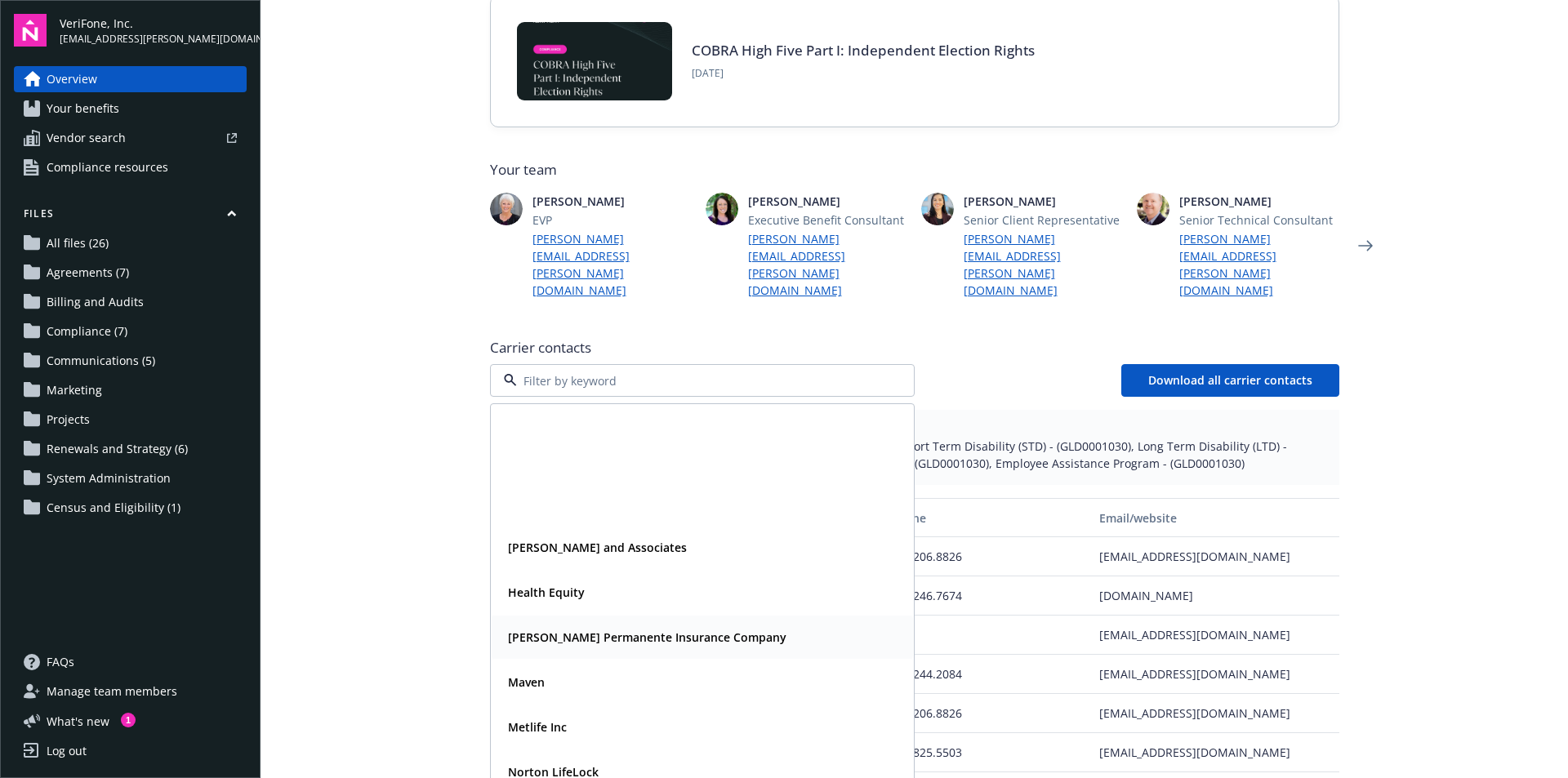
scroll to position [310, 0]
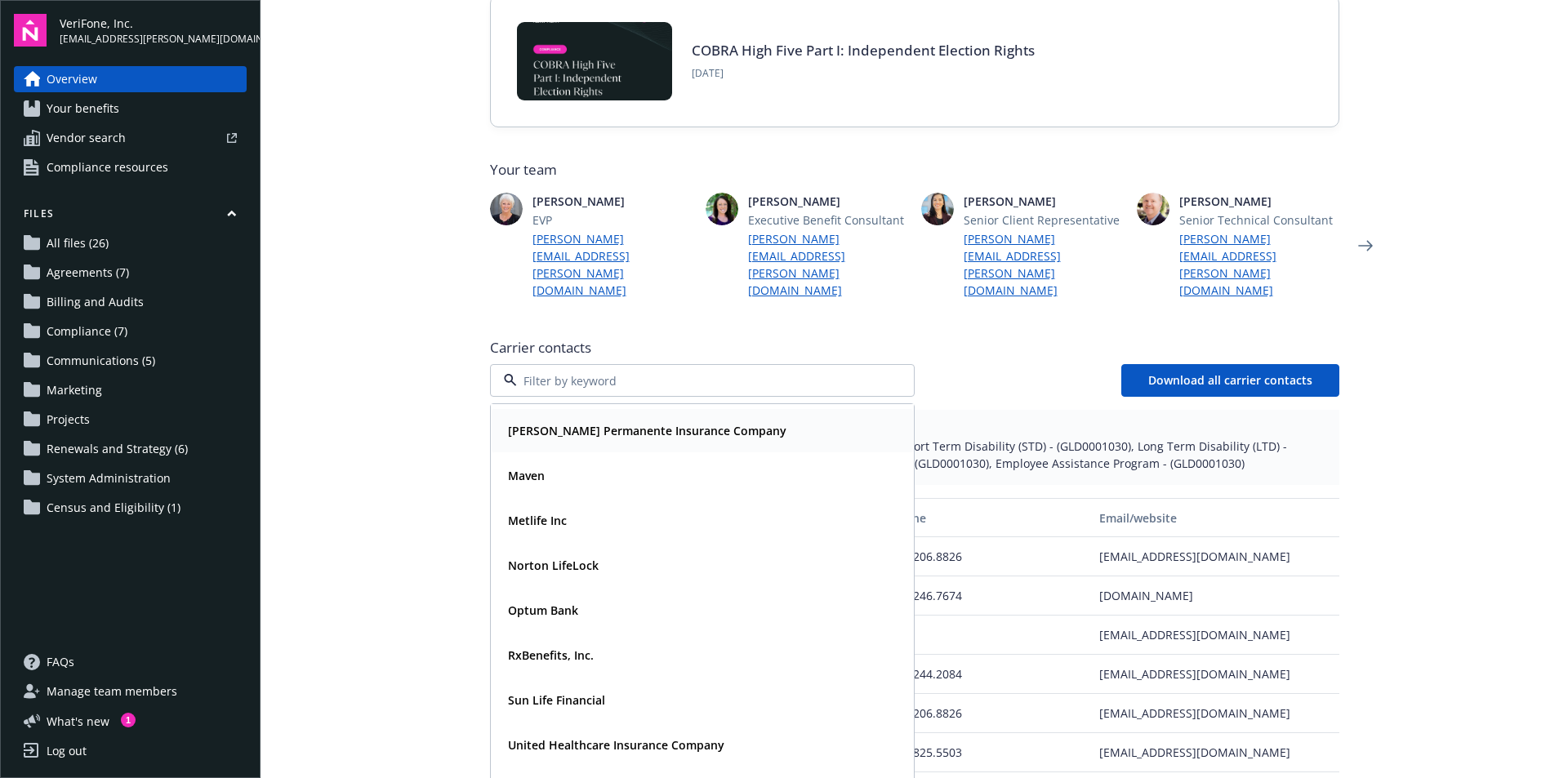
click at [622, 419] on div "Kaiser Permanente Insurance Company" at bounding box center [645, 430] width 288 height 24
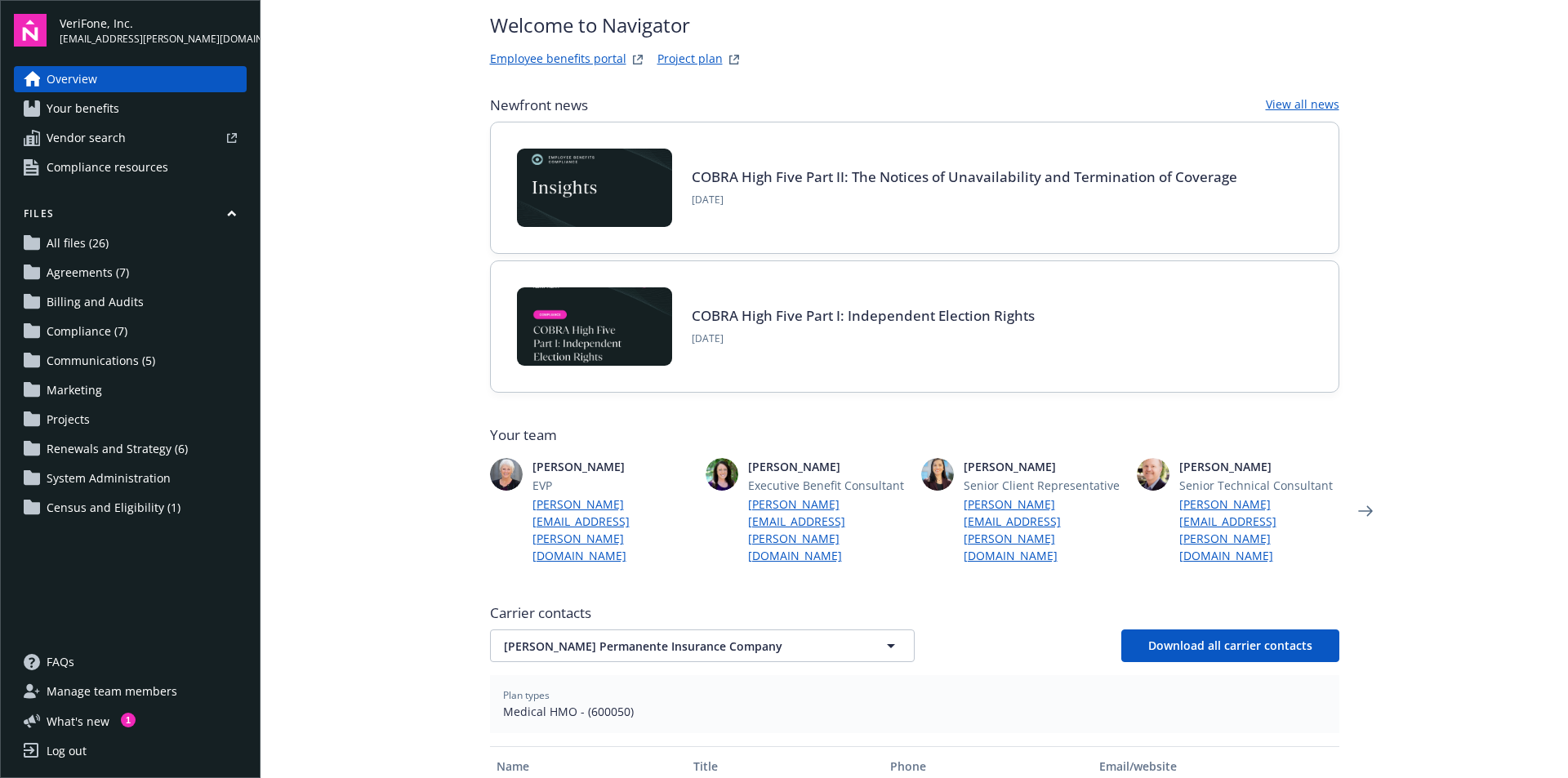
scroll to position [0, 0]
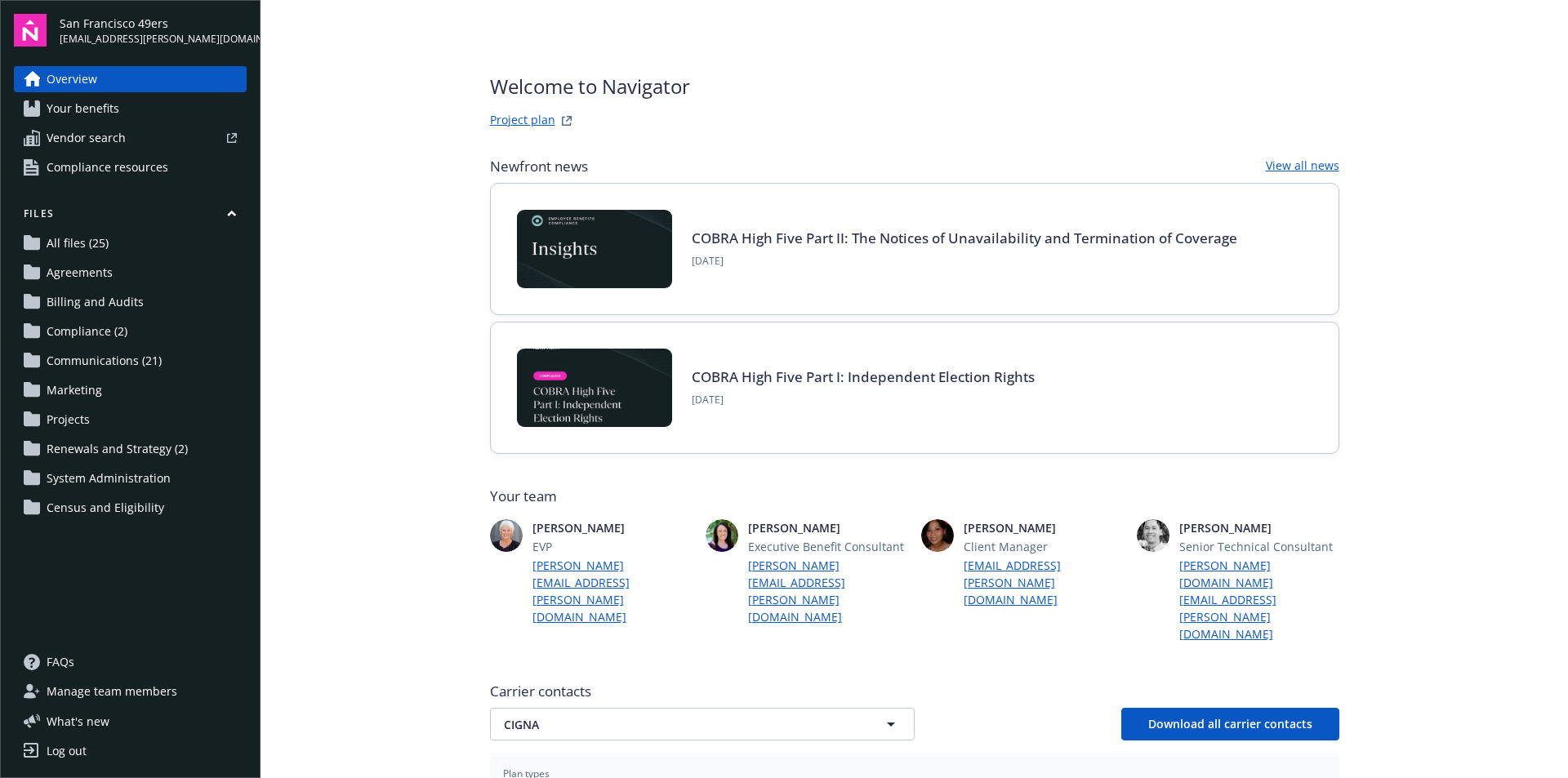
click at [532, 716] on span "CIGNA" at bounding box center [674, 724] width 340 height 17
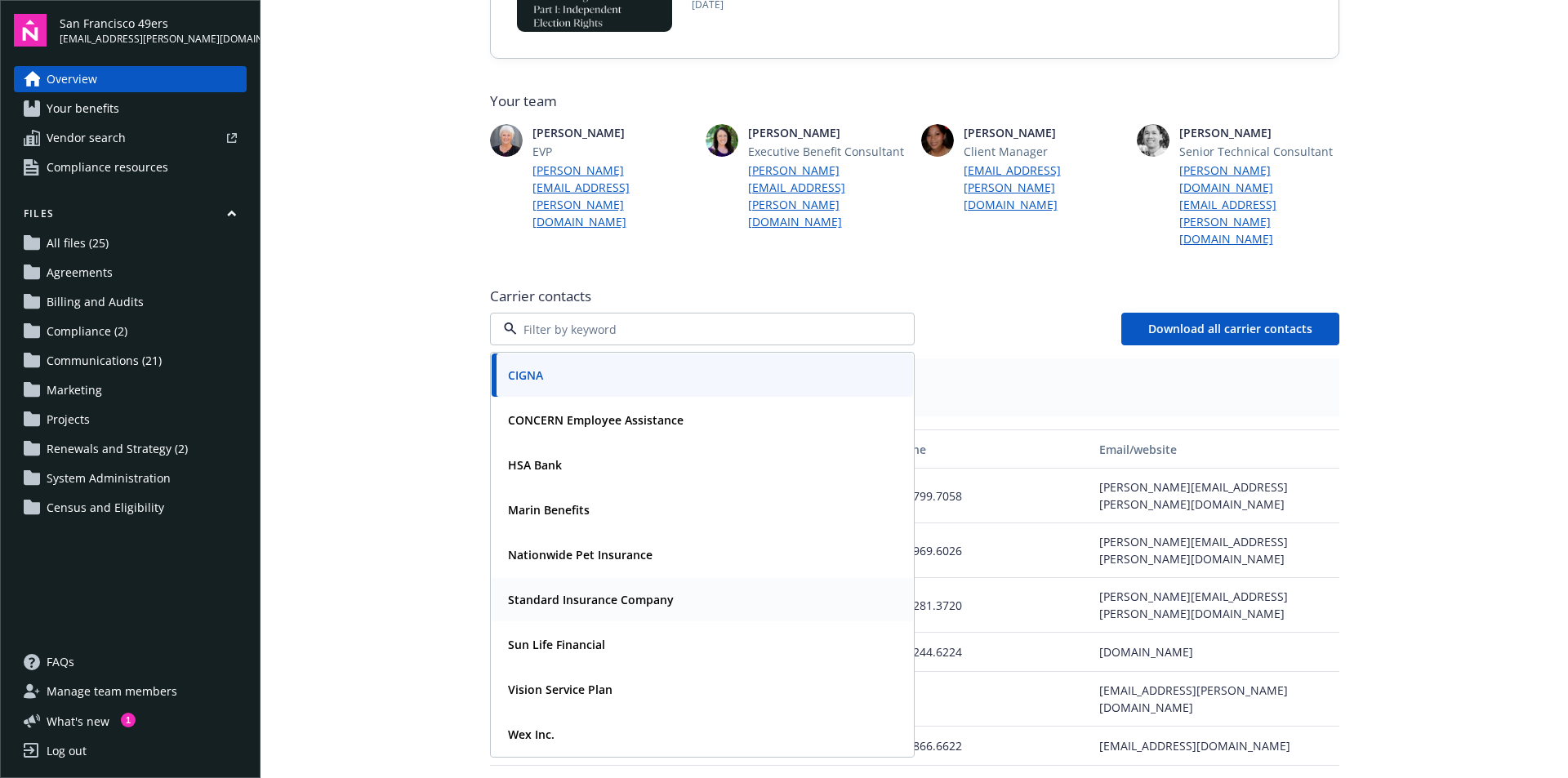
scroll to position [490, 0]
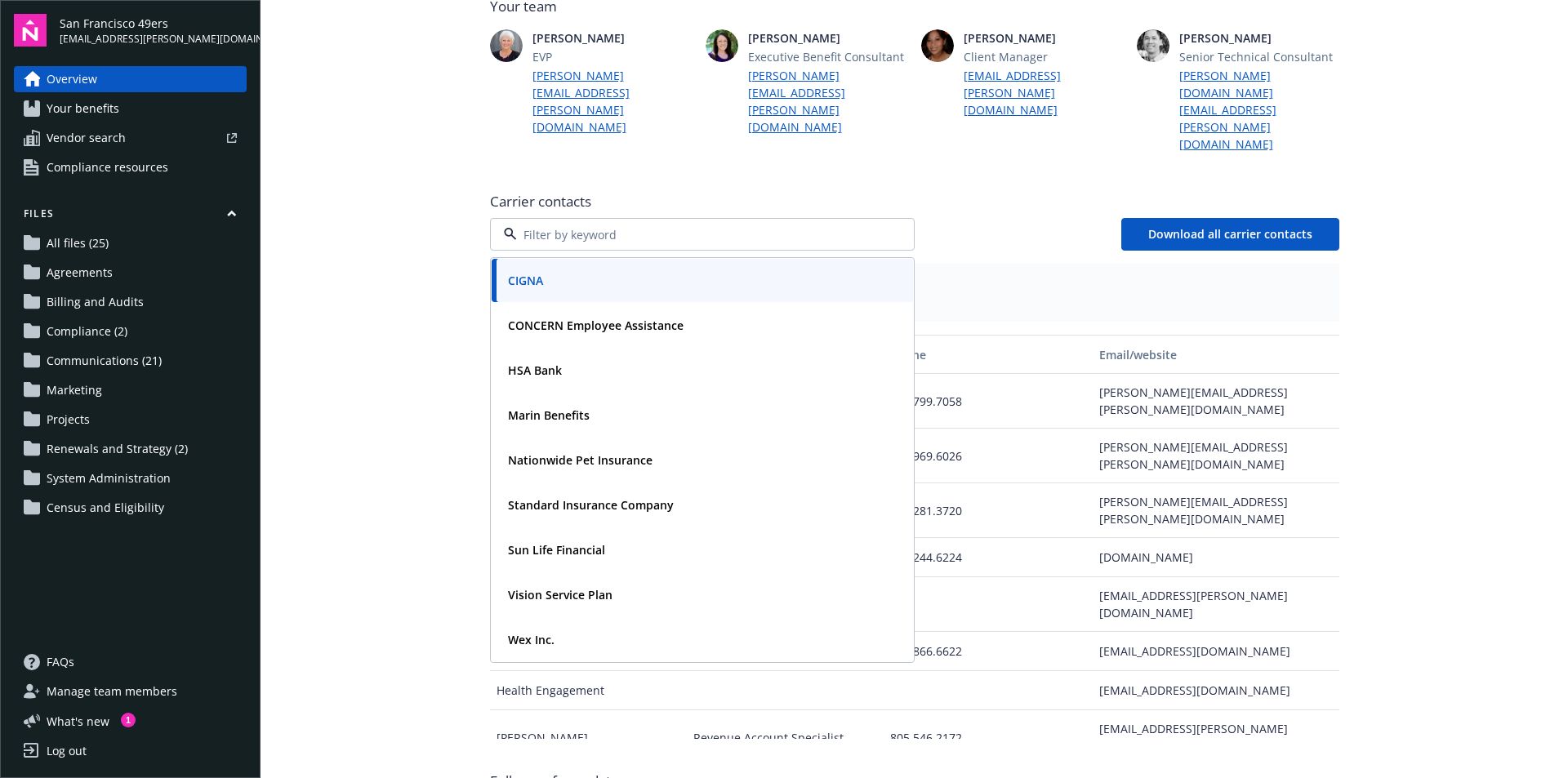
click at [351, 299] on main "Welcome to Navigator Project plan Newfront news View all news COBRA High Five P…" at bounding box center [914, 389] width 1308 height 778
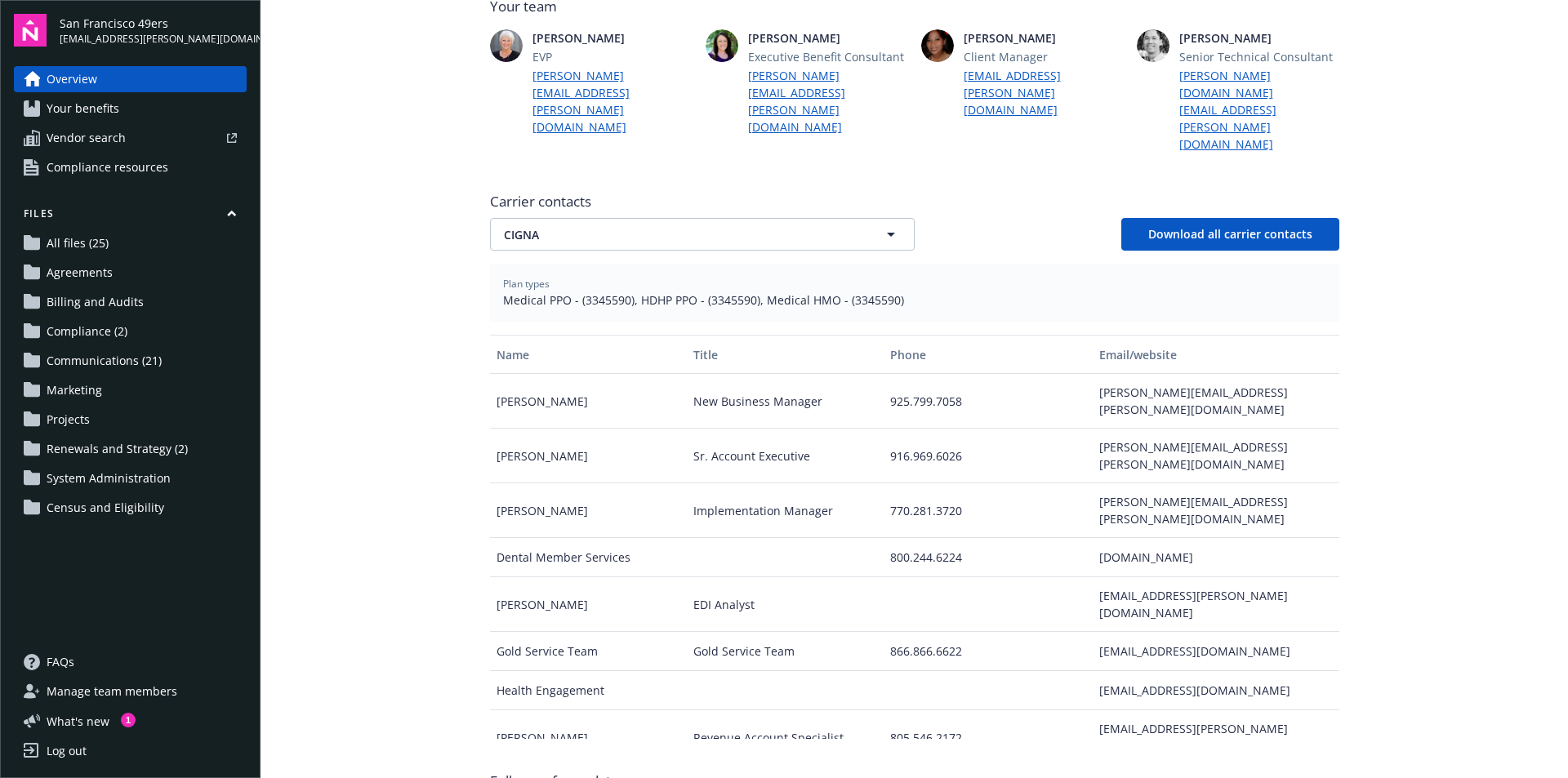
drag, startPoint x: 1474, startPoint y: 306, endPoint x: 1253, endPoint y: 282, distance: 222.3
click at [1473, 306] on main "Welcome to Navigator Project plan Newfront news View all news COBRA High Five P…" at bounding box center [914, 389] width 1308 height 778
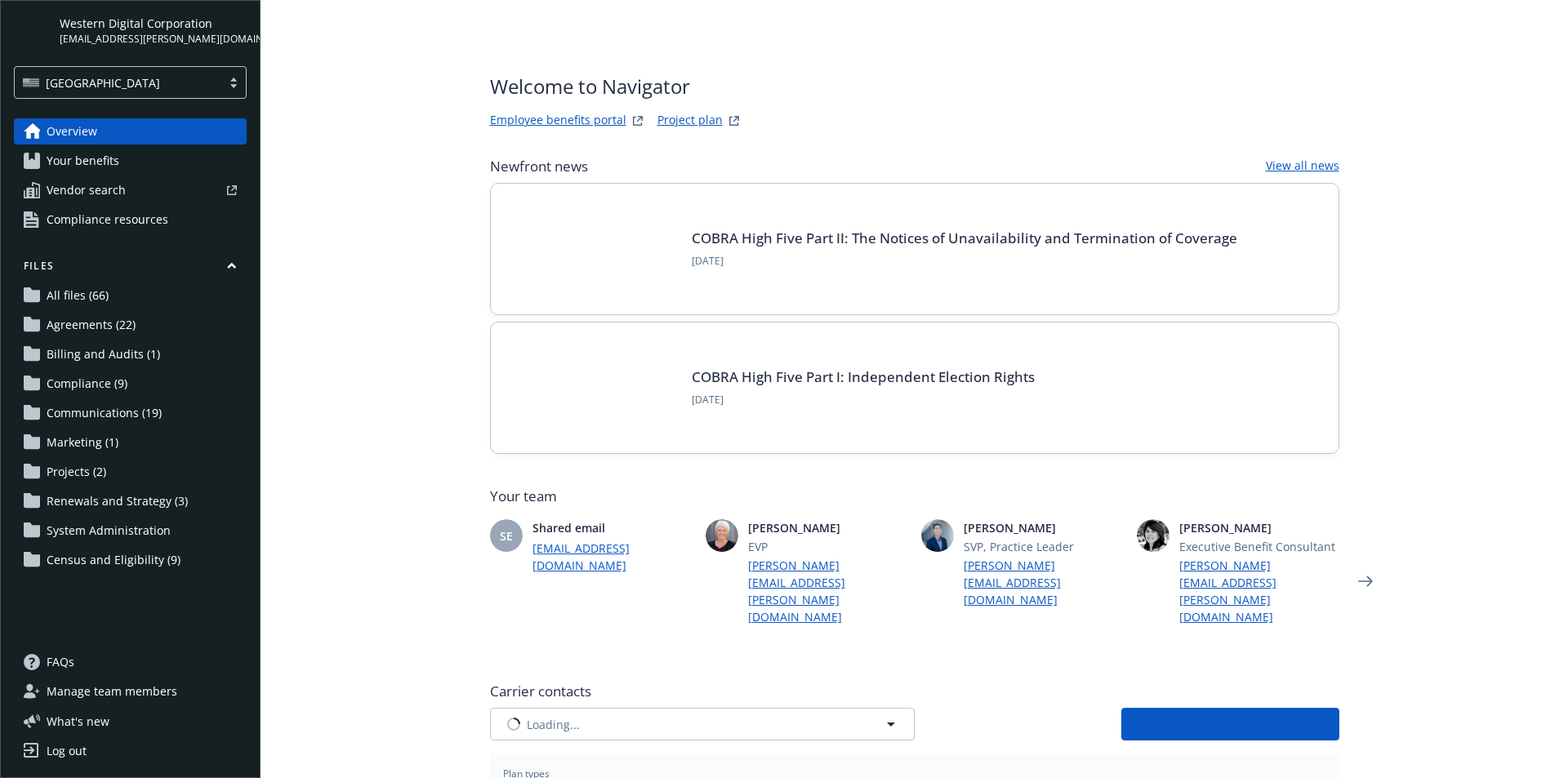
type input "Aetna Inc"
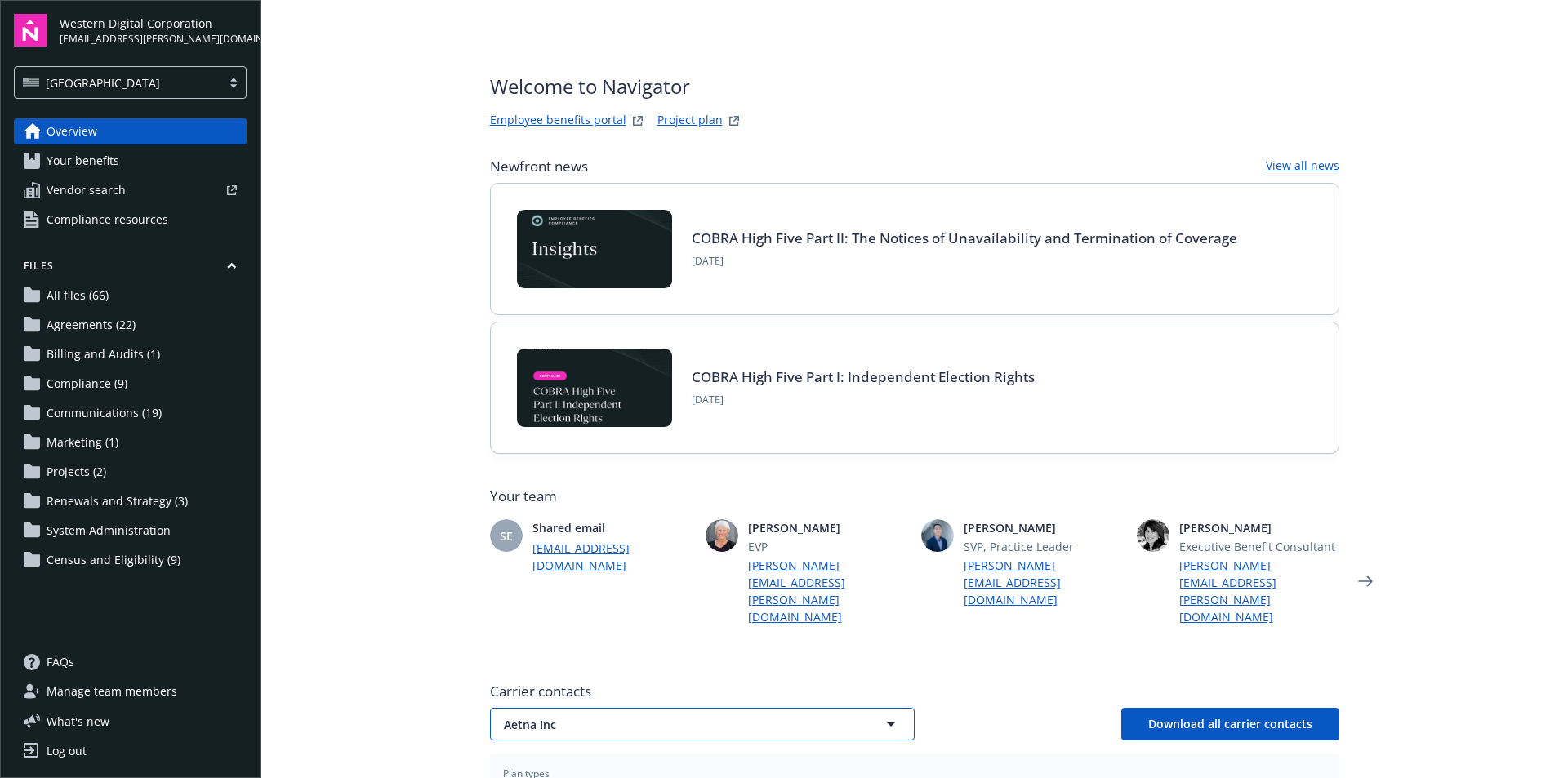
click at [569, 716] on span "Aetna Inc" at bounding box center [674, 724] width 340 height 17
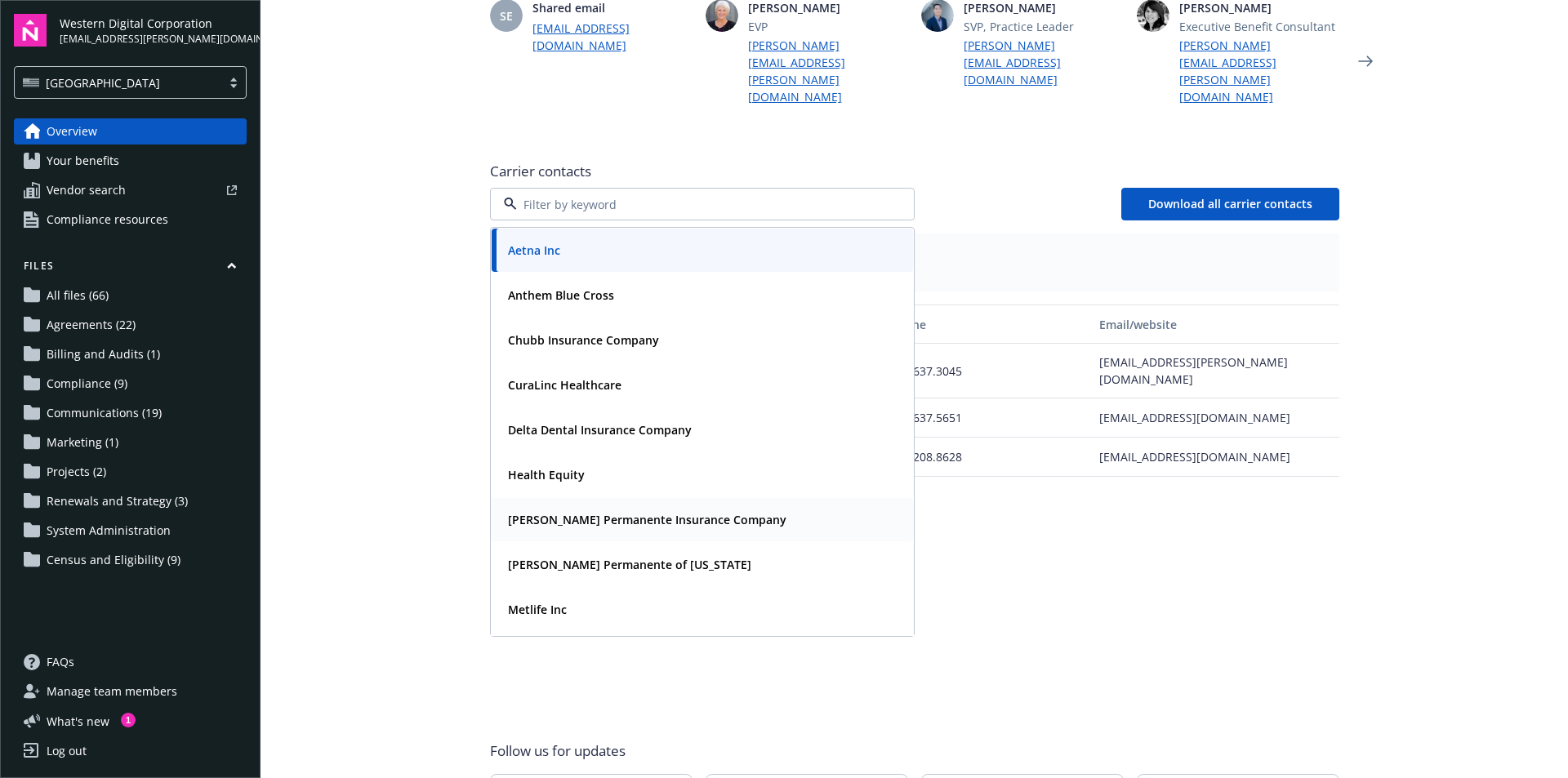
scroll to position [485, 0]
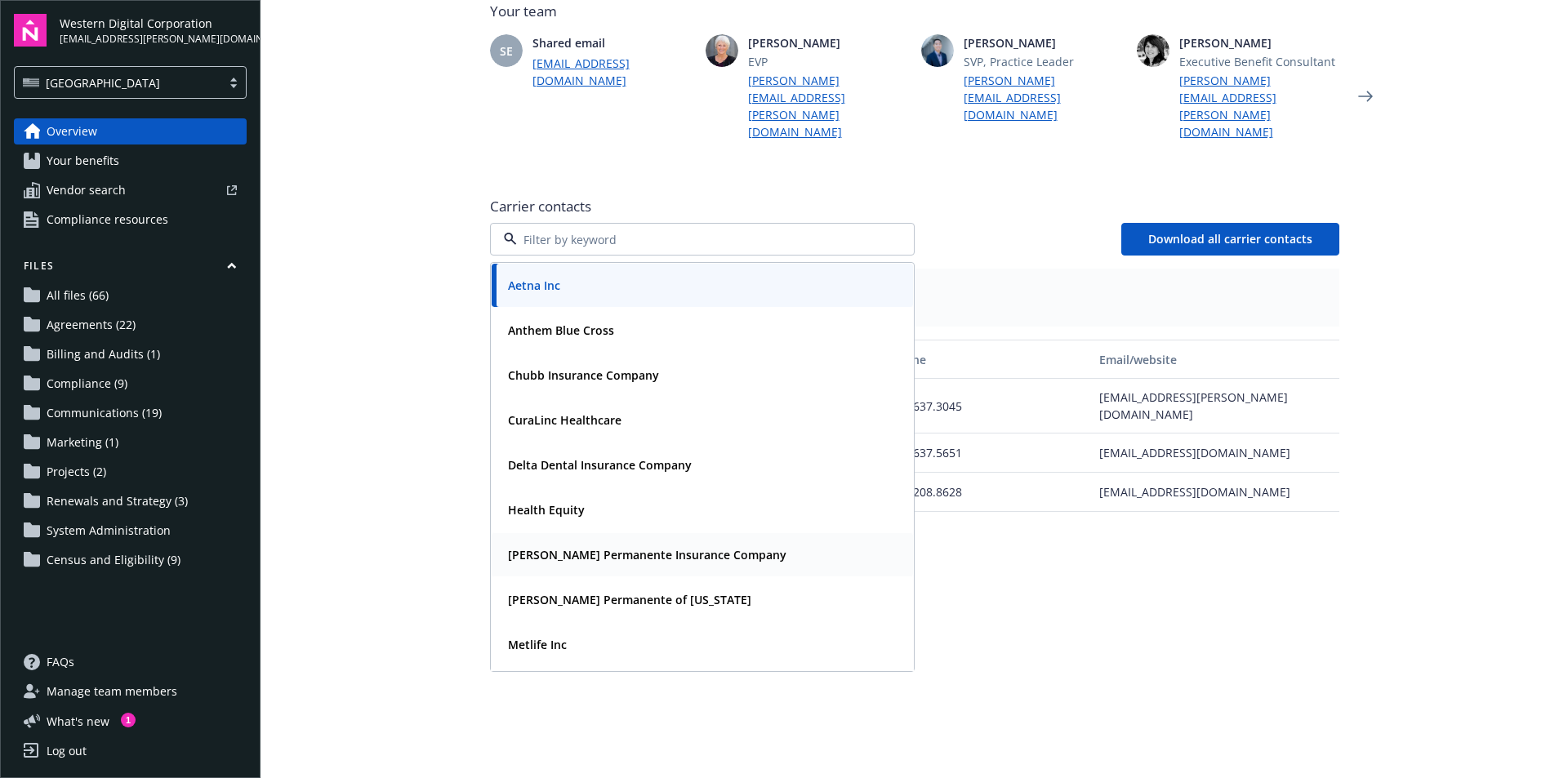
click at [618, 548] on strong "[PERSON_NAME] Permanente Insurance Company" at bounding box center [646, 555] width 278 height 16
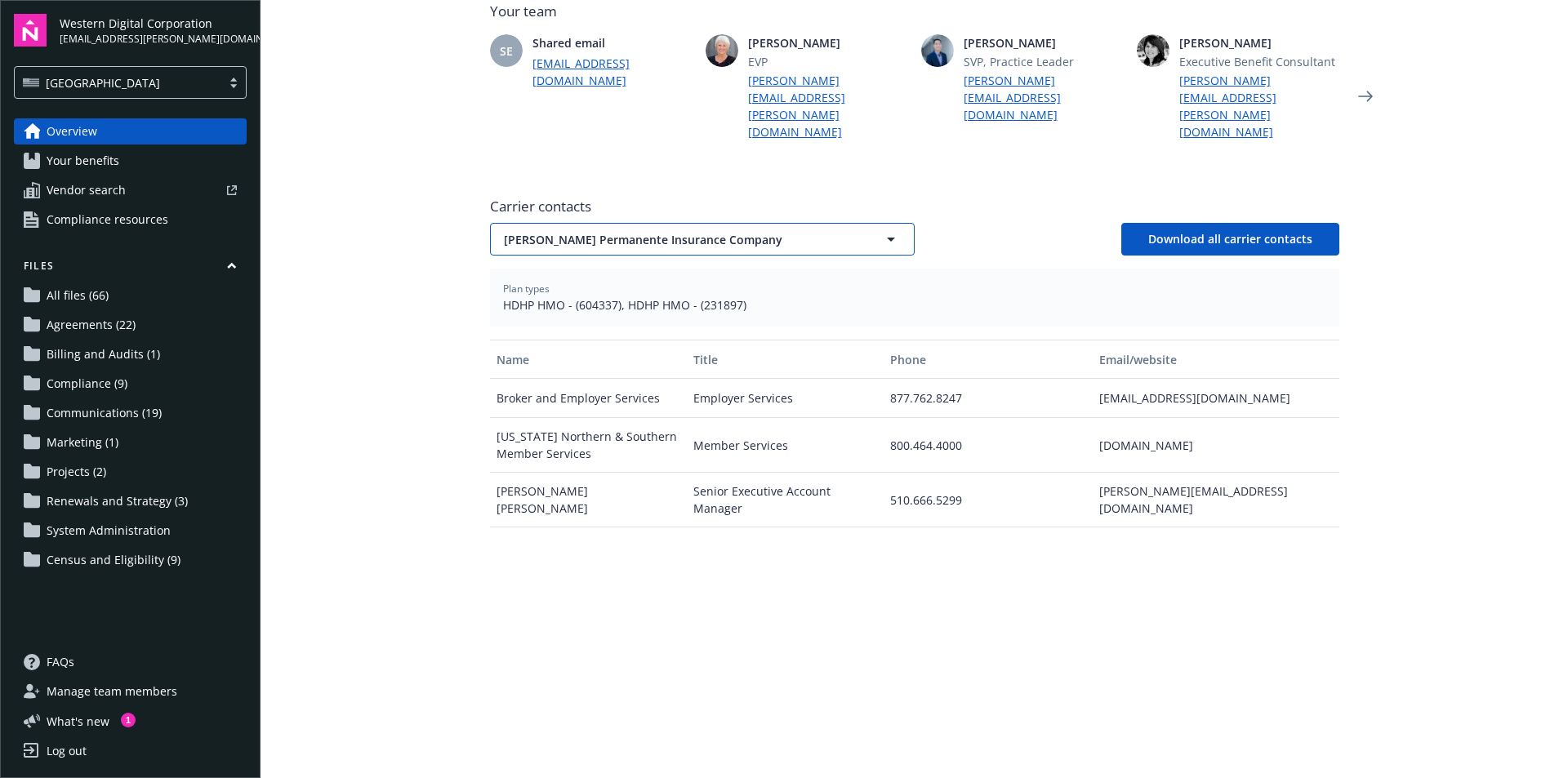
click at [631, 223] on button "[PERSON_NAME] Permanente Insurance Company" at bounding box center [702, 238] width 425 height 33
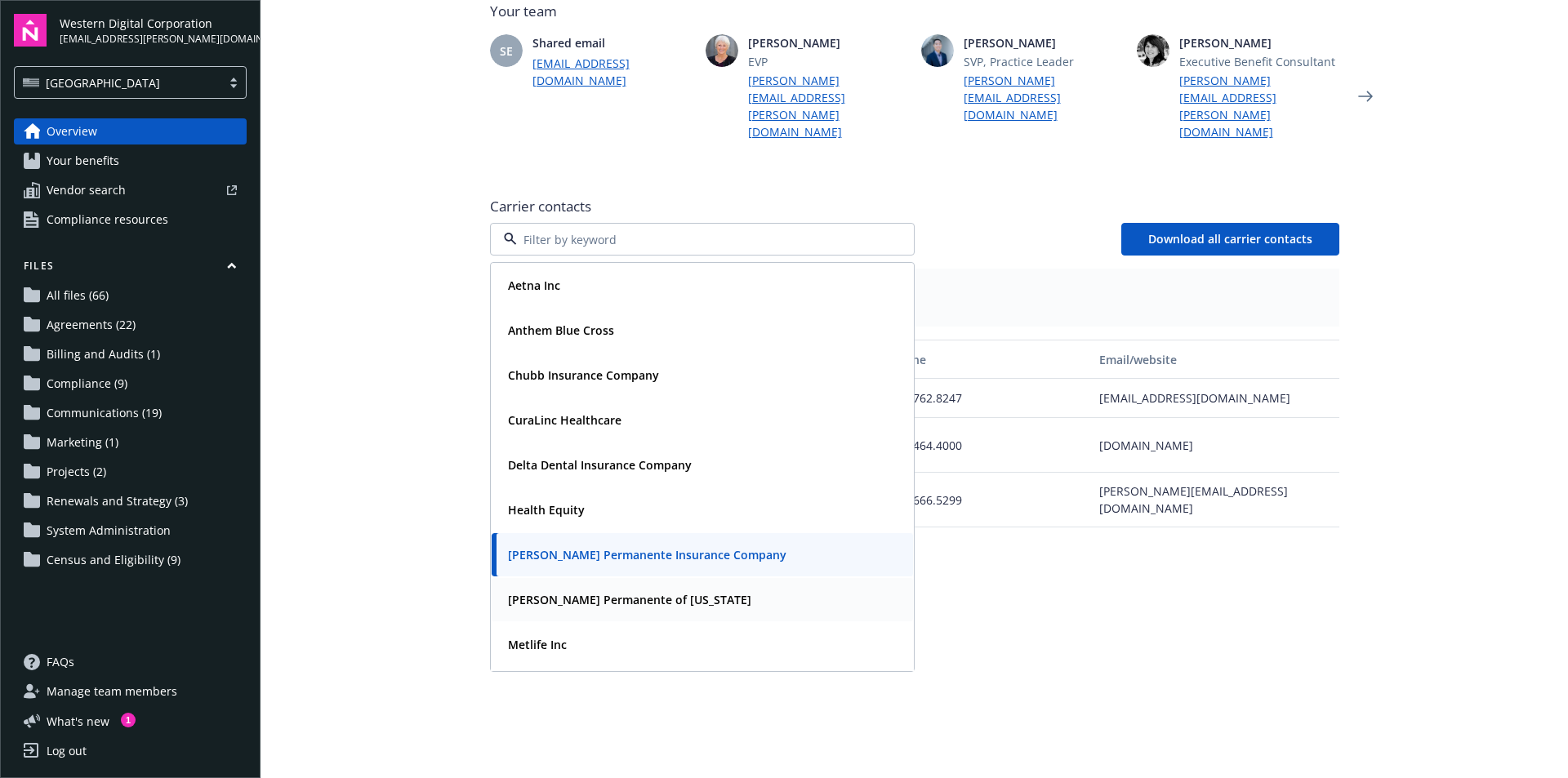
click at [613, 593] on strong "Kaiser Permanente of Hawaii" at bounding box center [629, 600] width 244 height 16
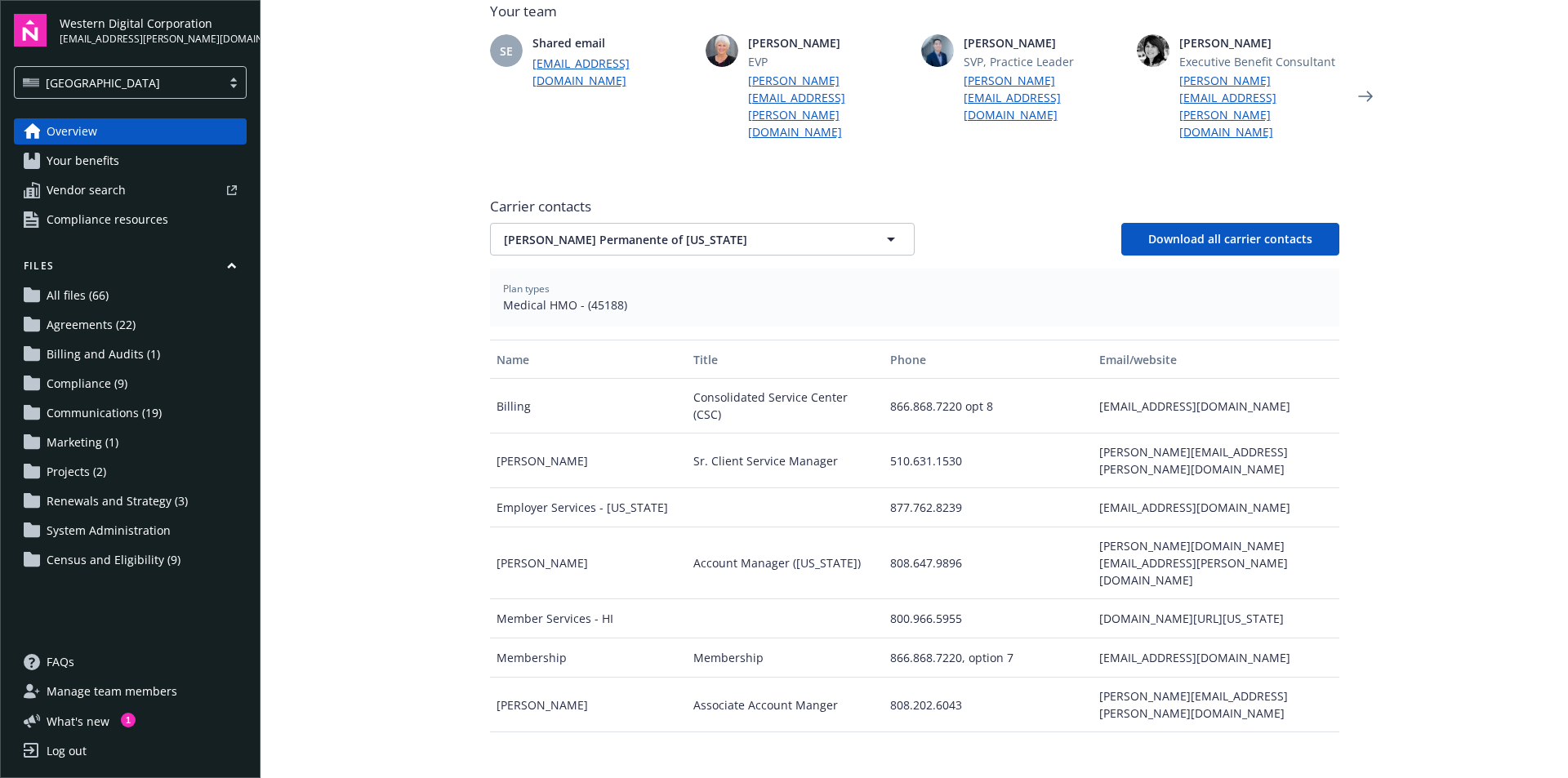
drag, startPoint x: 326, startPoint y: 185, endPoint x: 326, endPoint y: 170, distance: 15.0
click at [325, 185] on main "Welcome to Navigator Employee benefits portal Project plan Newfront news View a…" at bounding box center [914, 389] width 1308 height 778
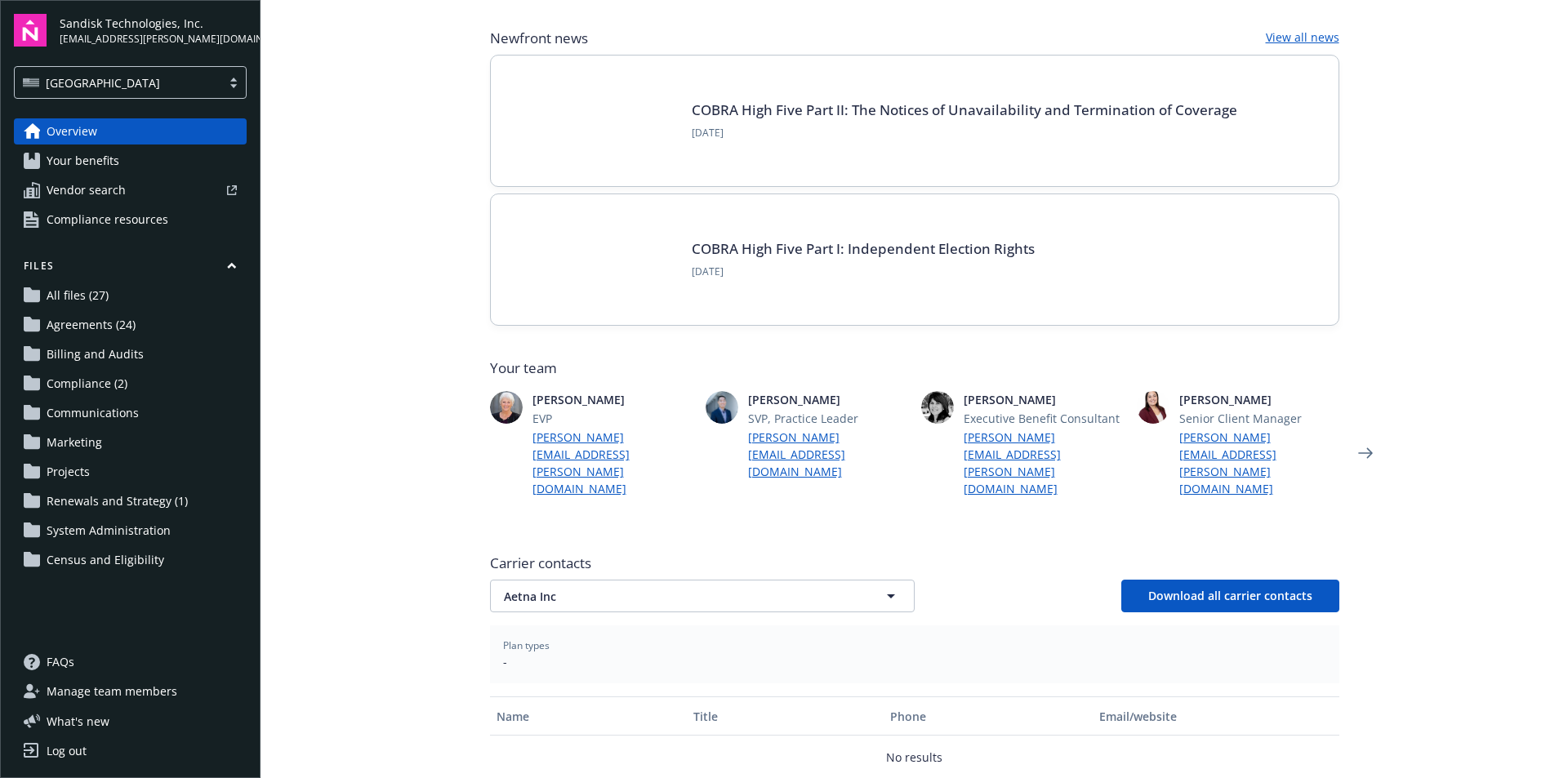
scroll to position [245, 0]
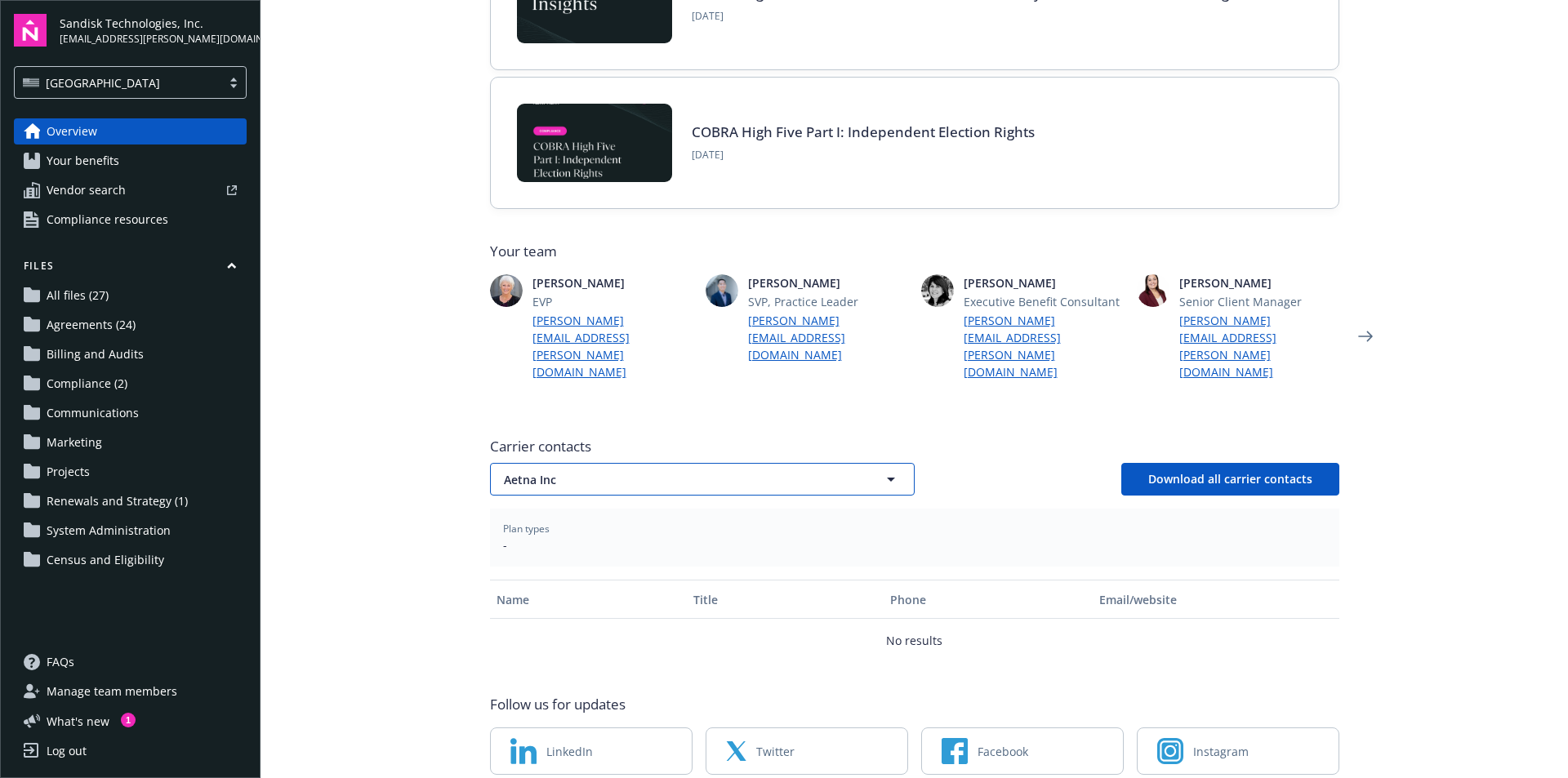
click at [676, 463] on button "Aetna Inc" at bounding box center [702, 479] width 425 height 33
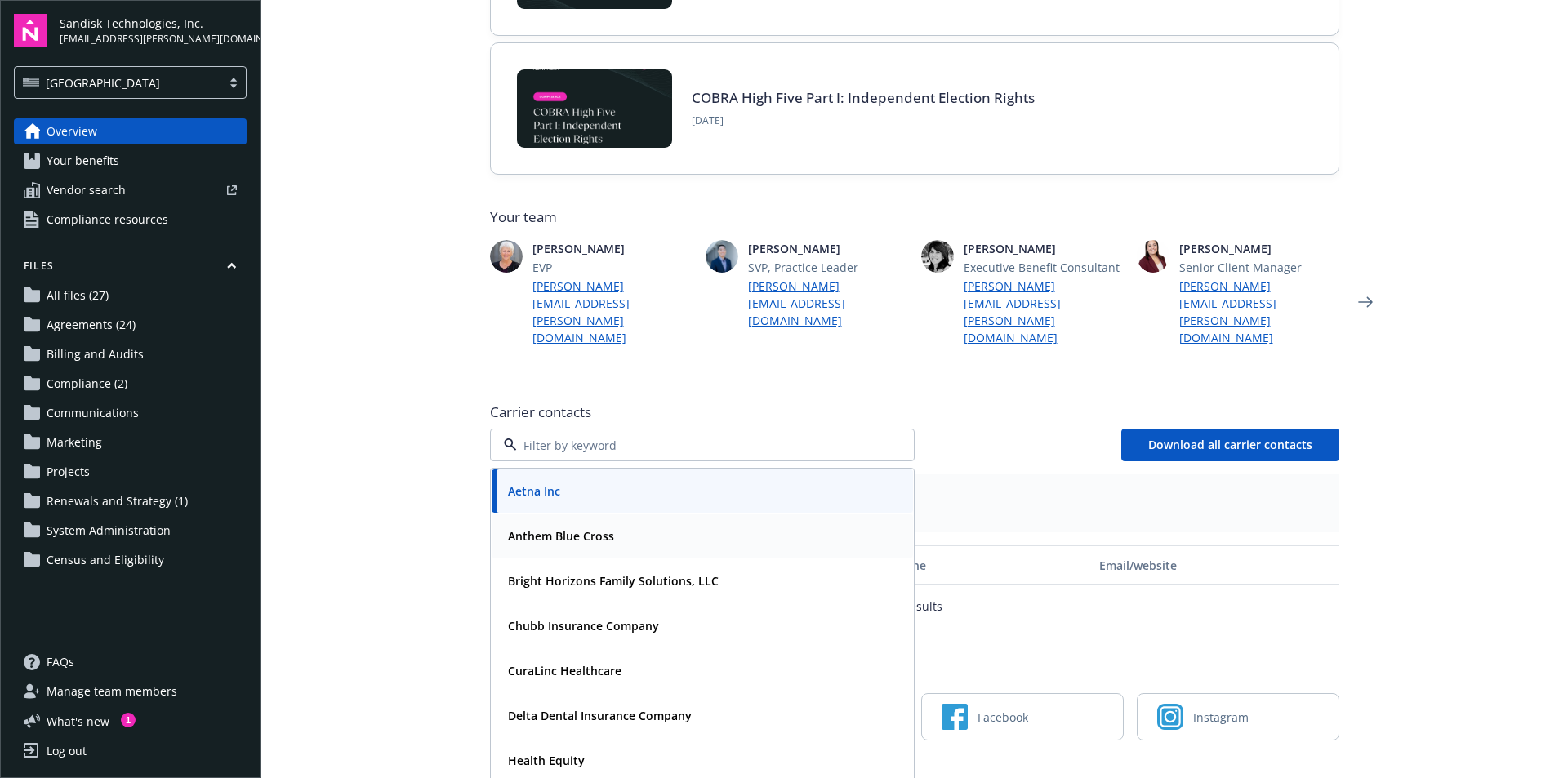
scroll to position [310, 0]
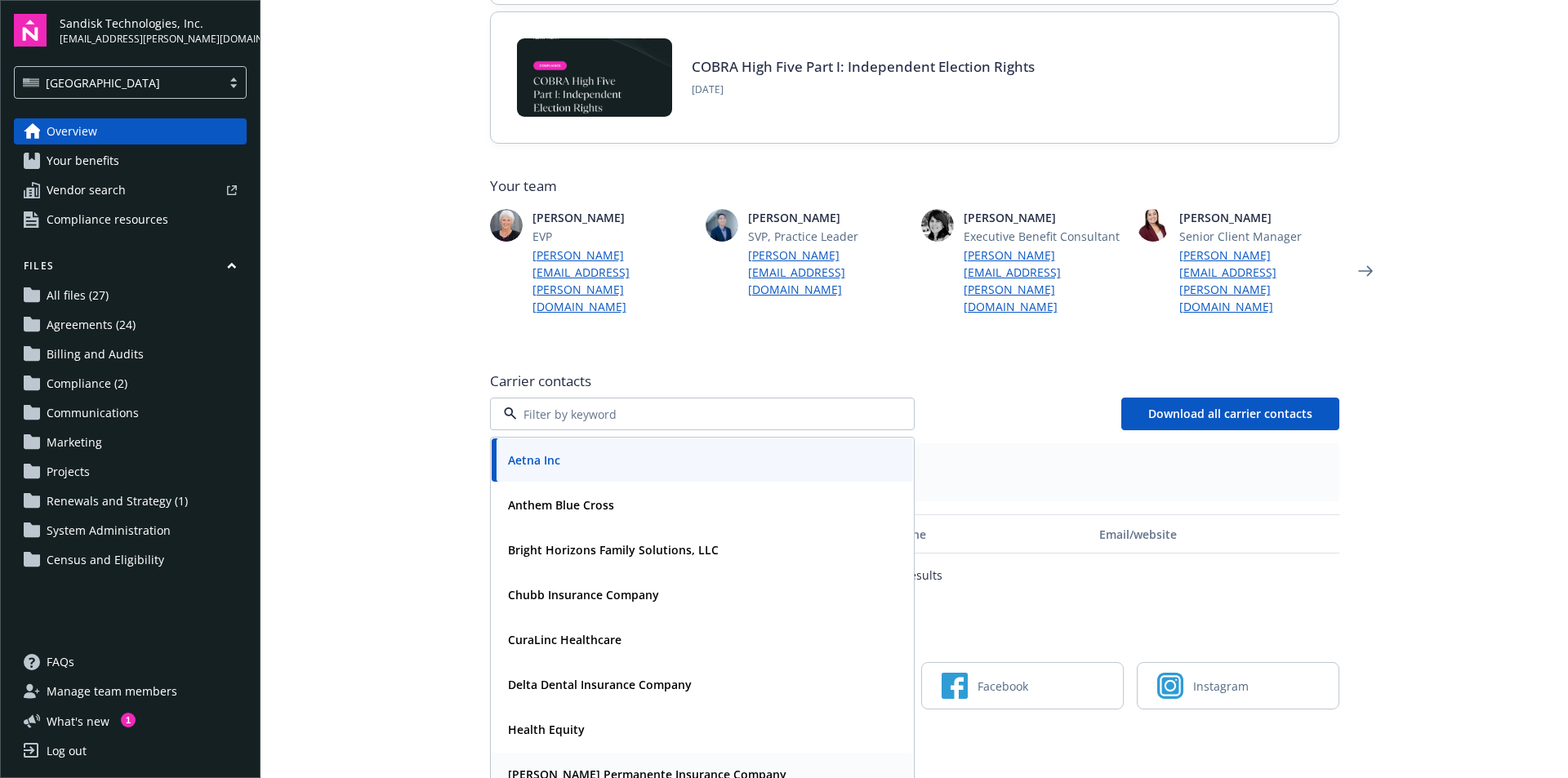
click at [626, 767] on strong "[PERSON_NAME] Permanente Insurance Company" at bounding box center [646, 774] width 278 height 16
